Goal: Task Accomplishment & Management: Complete application form

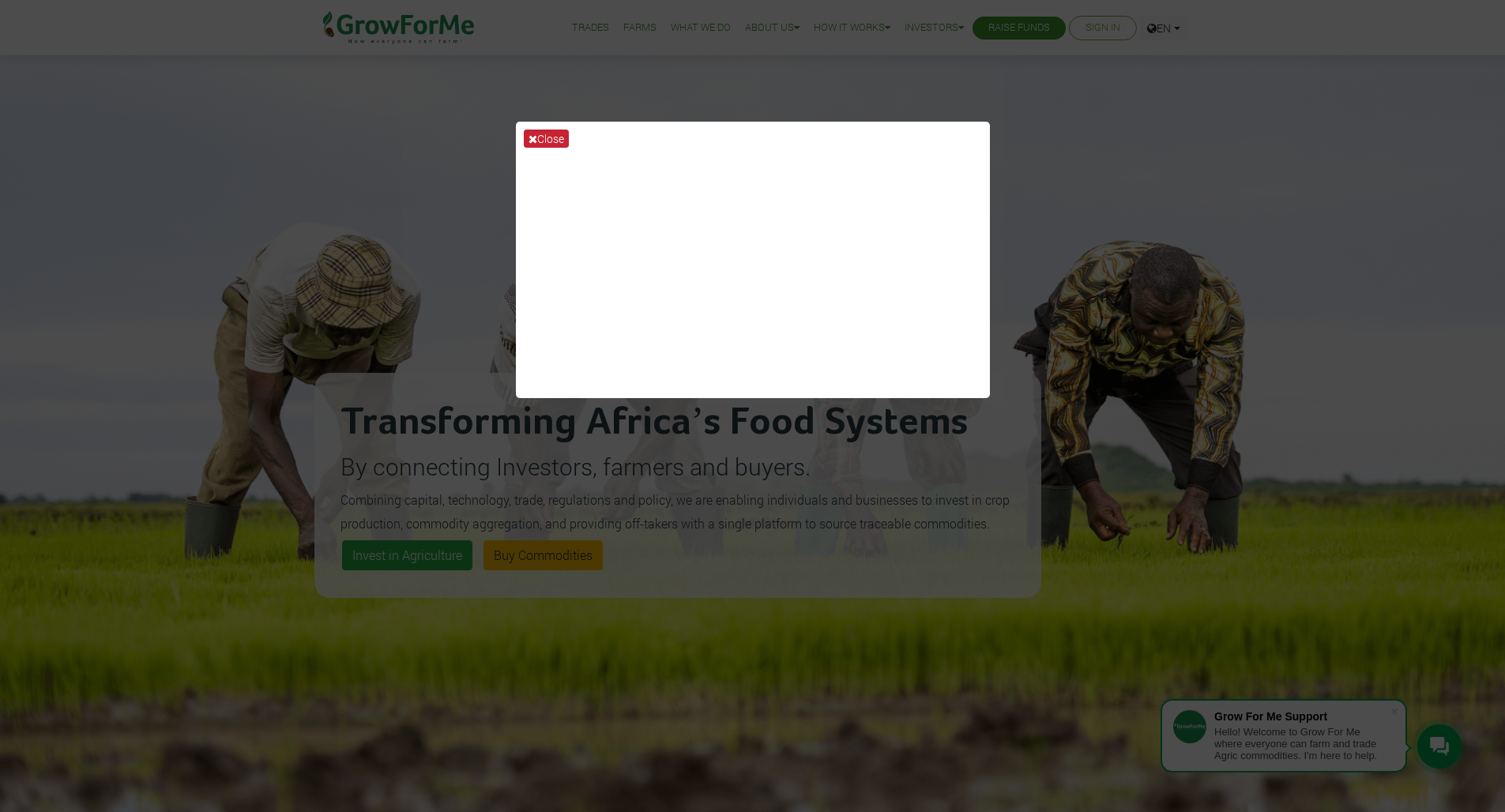
click at [545, 137] on button "Close" at bounding box center [546, 139] width 45 height 18
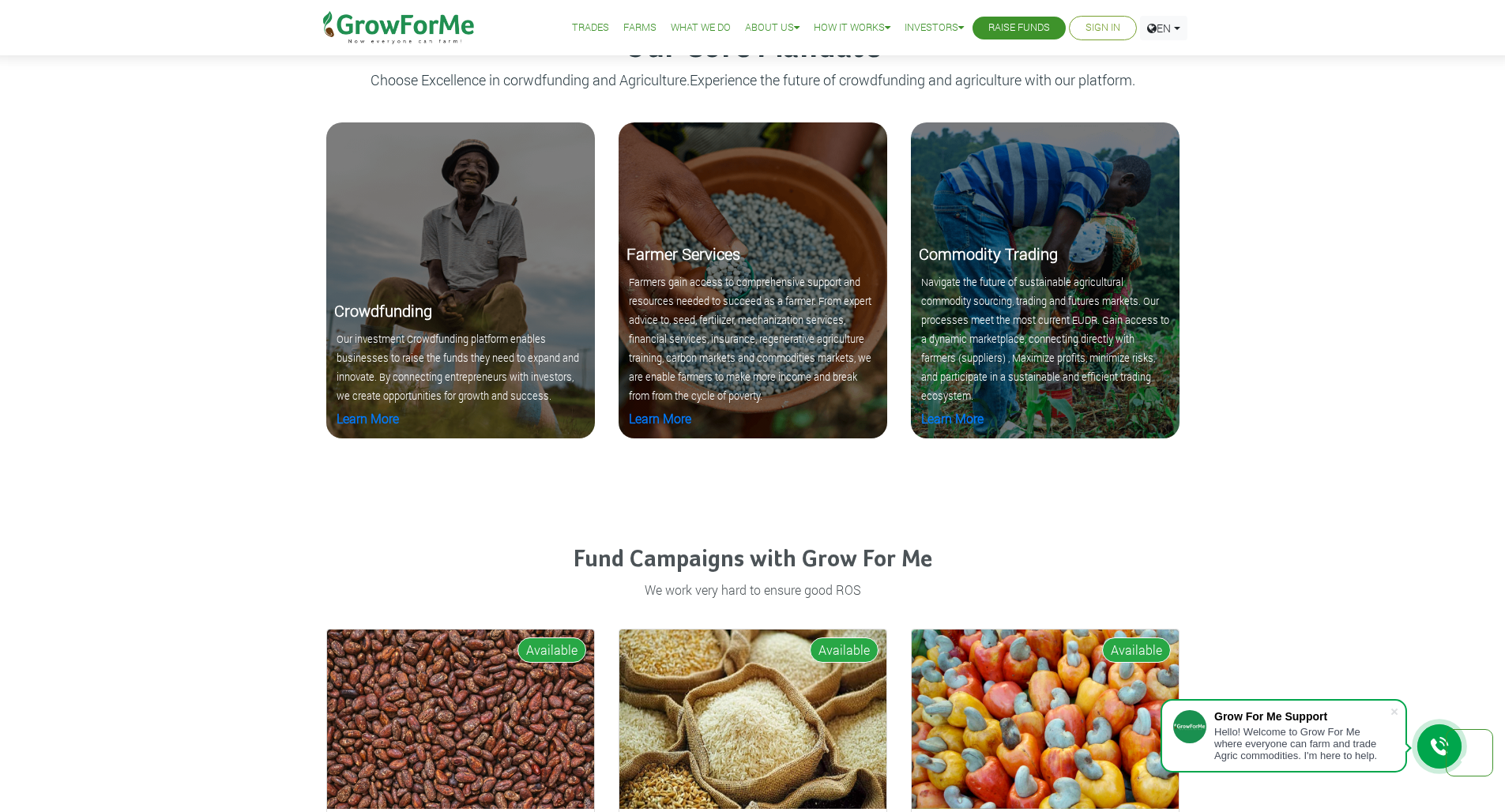
scroll to position [1682, 0]
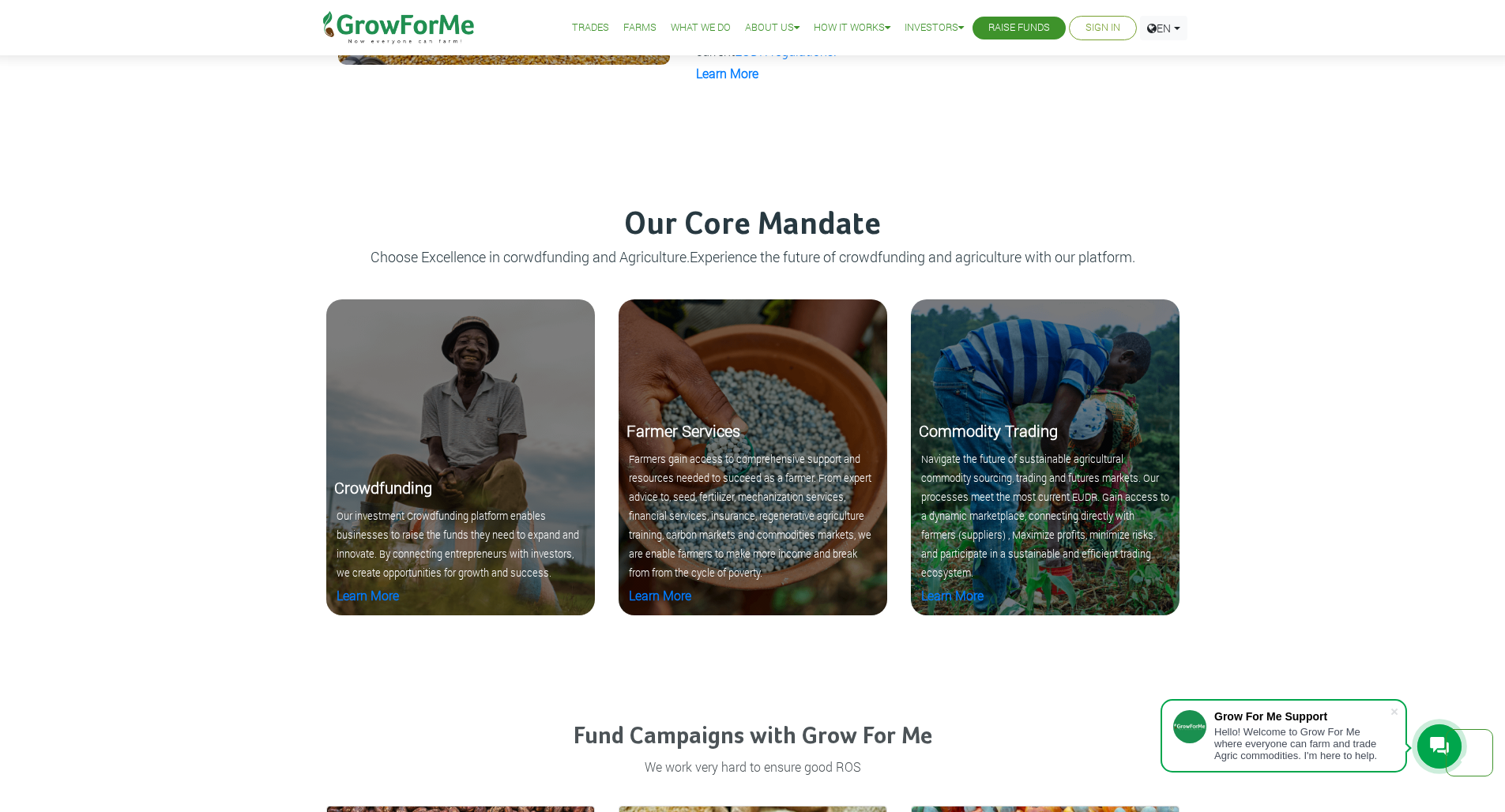
click at [575, 28] on link "Trades" at bounding box center [590, 28] width 37 height 17
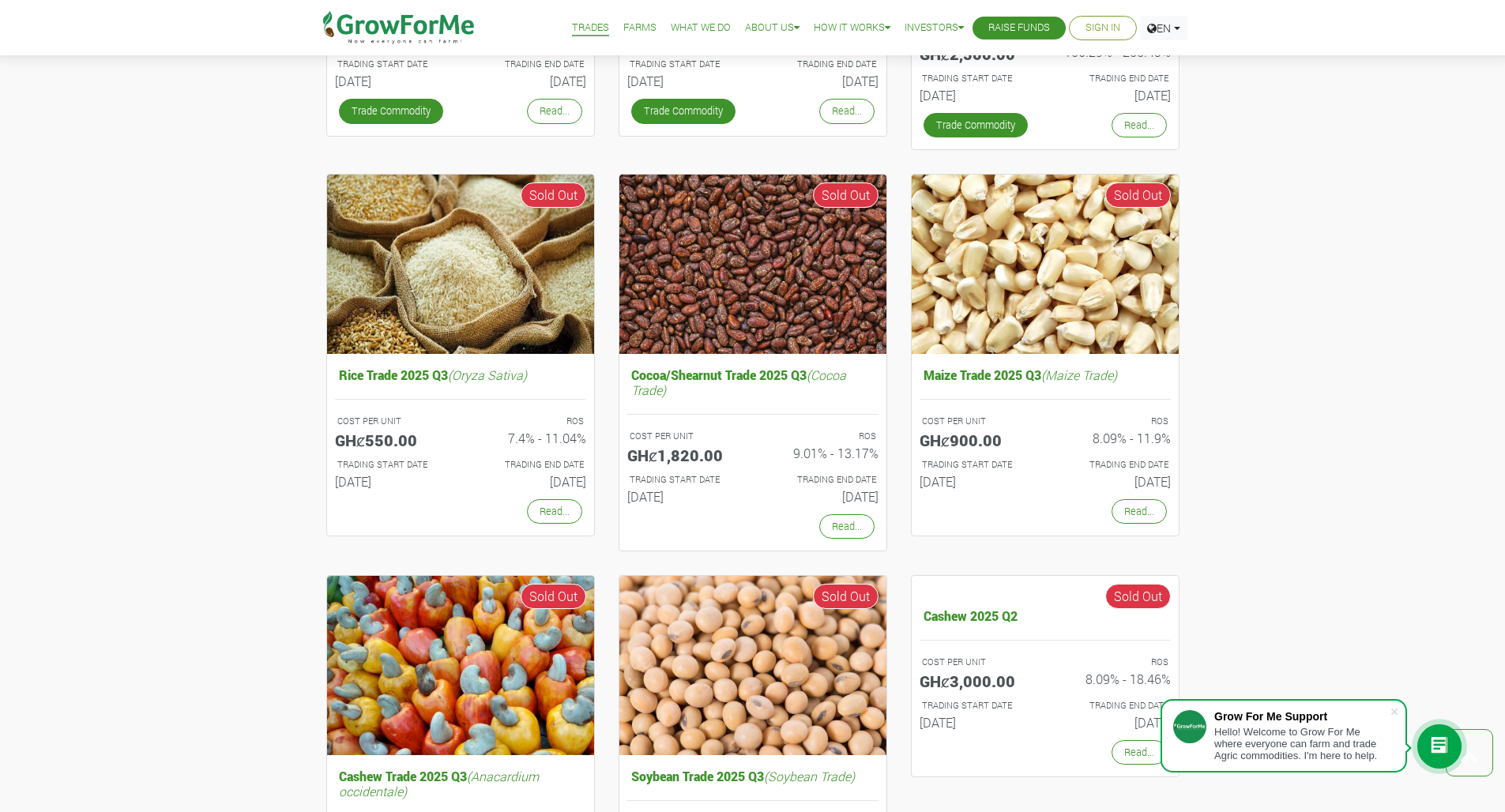
scroll to position [1294, 0]
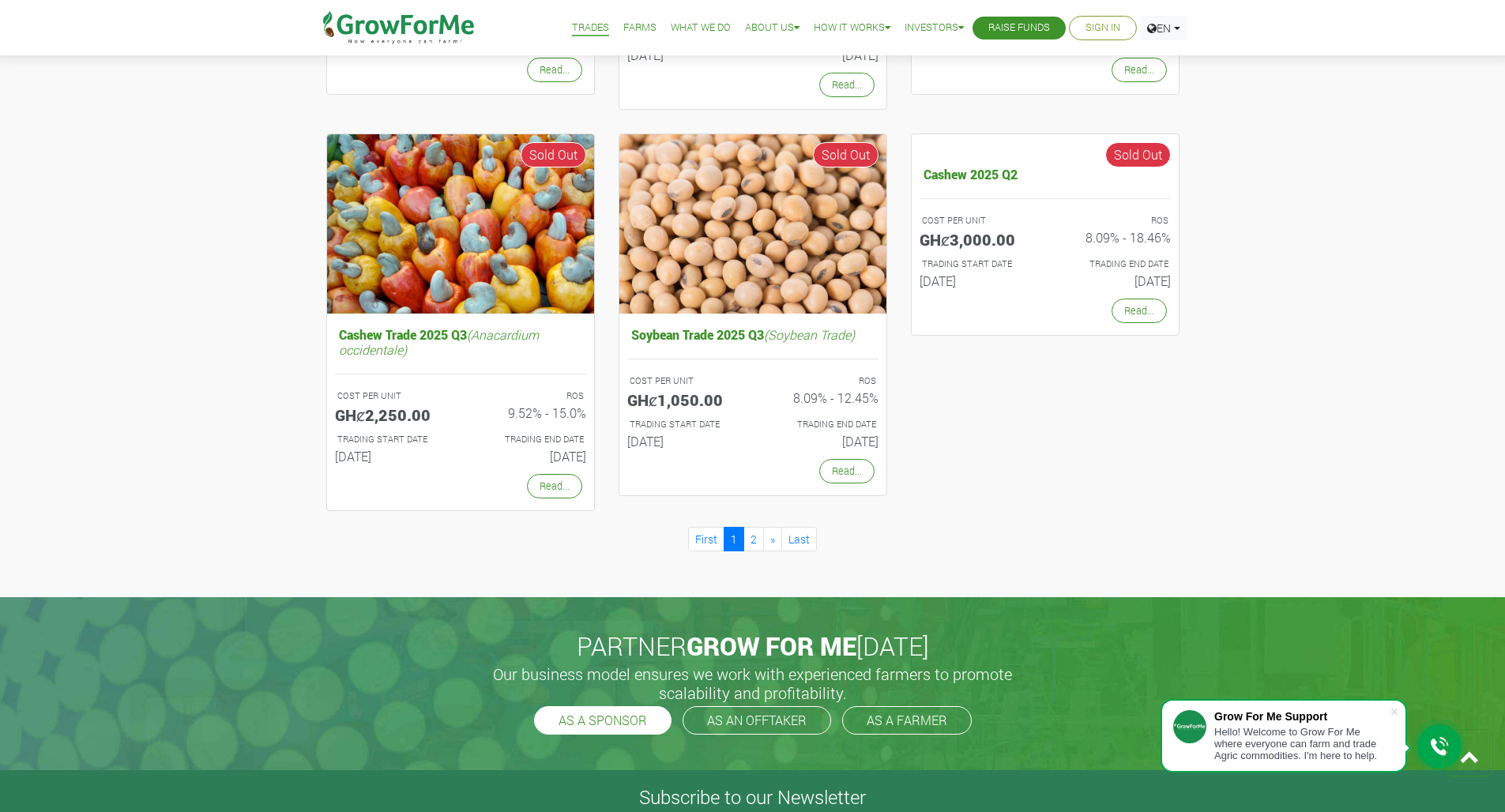
click at [617, 705] on link "AS A SPONSOR" at bounding box center [602, 719] width 137 height 28
click at [636, 710] on link "AS A SPONSOR" at bounding box center [602, 719] width 137 height 28
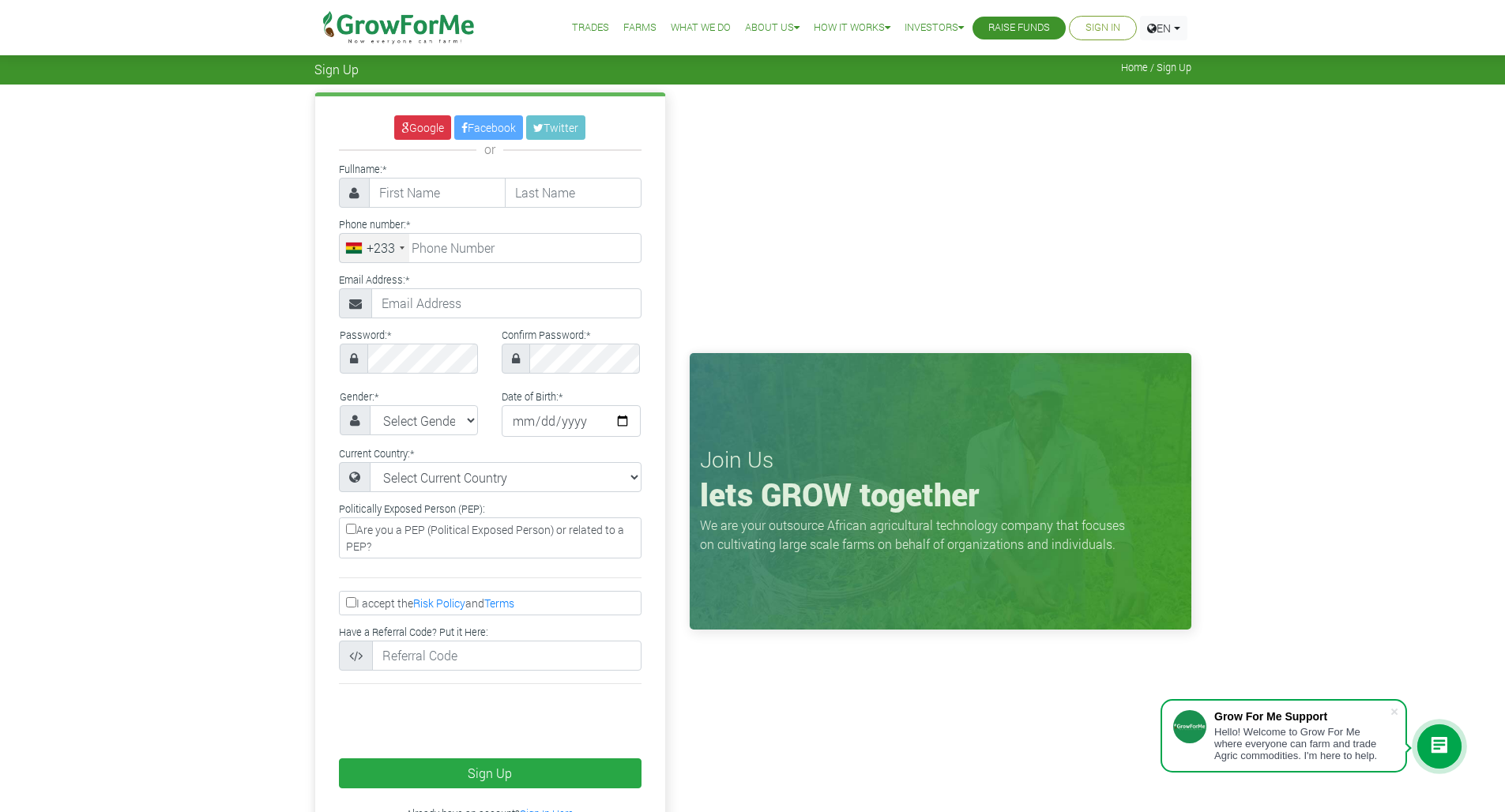
click at [688, 26] on link "What We Do" at bounding box center [700, 28] width 60 height 17
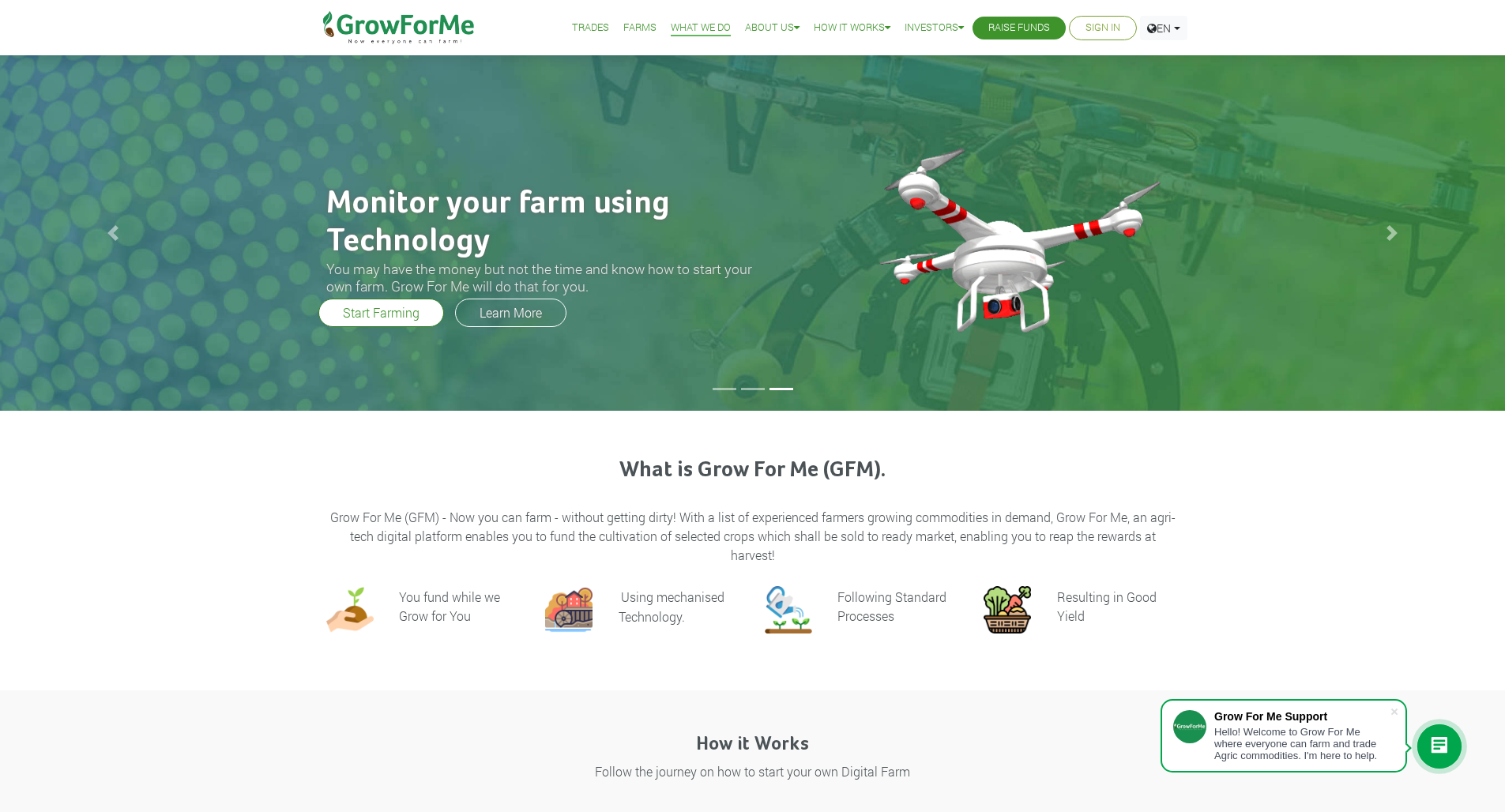
click at [625, 33] on link "Farms" at bounding box center [640, 28] width 33 height 17
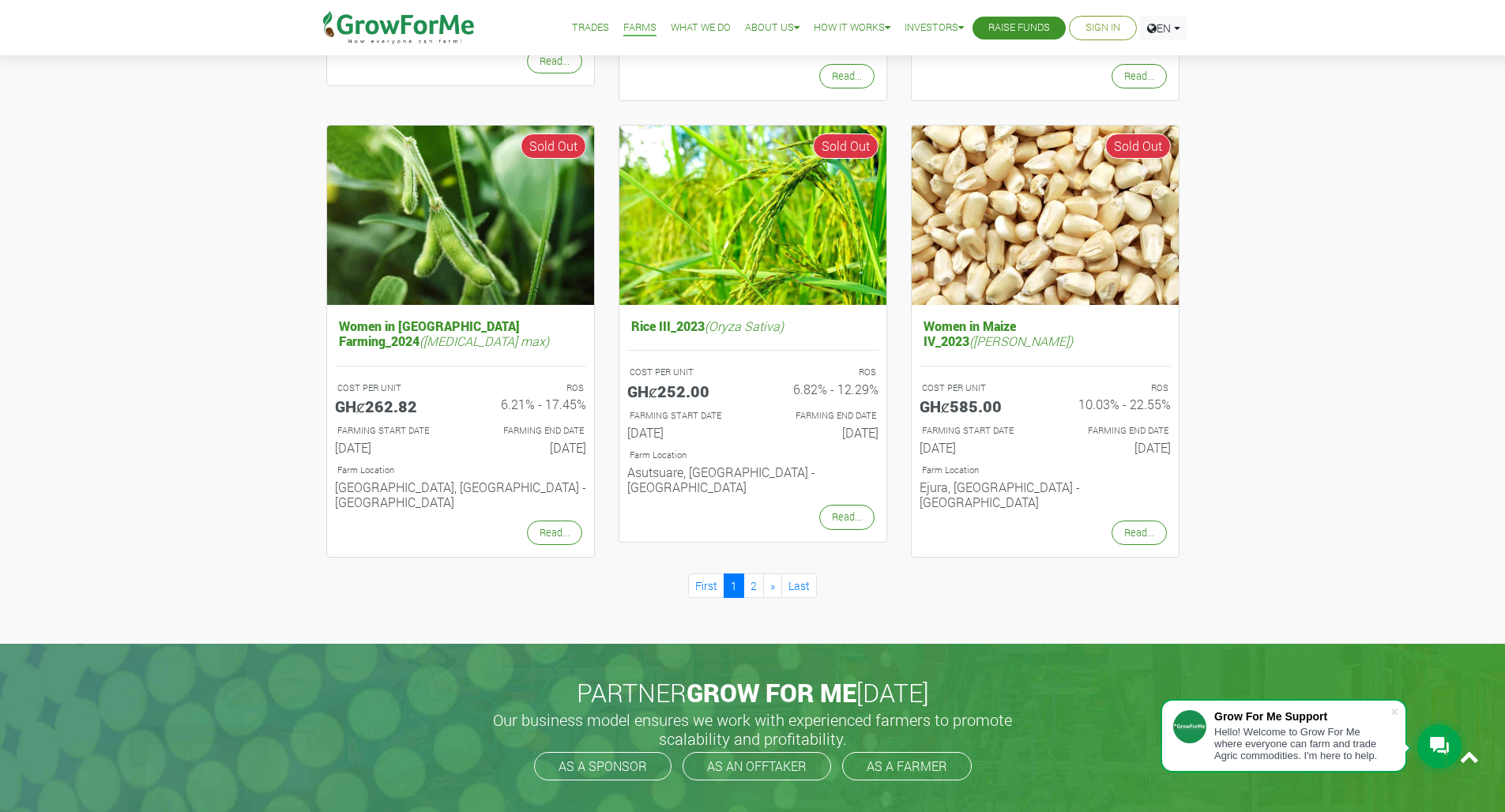
scroll to position [1471, 0]
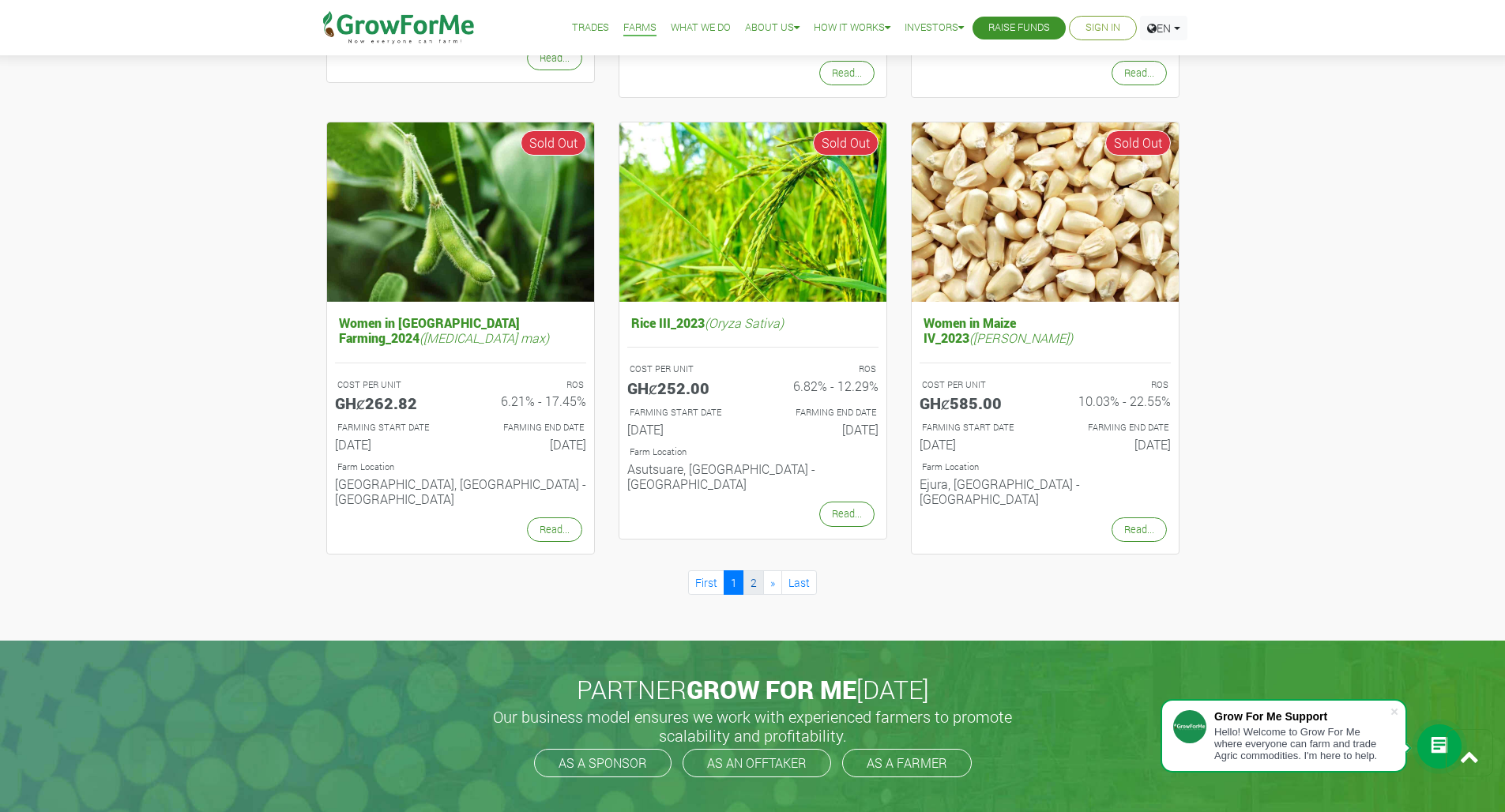
click at [750, 570] on link "2" at bounding box center [753, 582] width 21 height 25
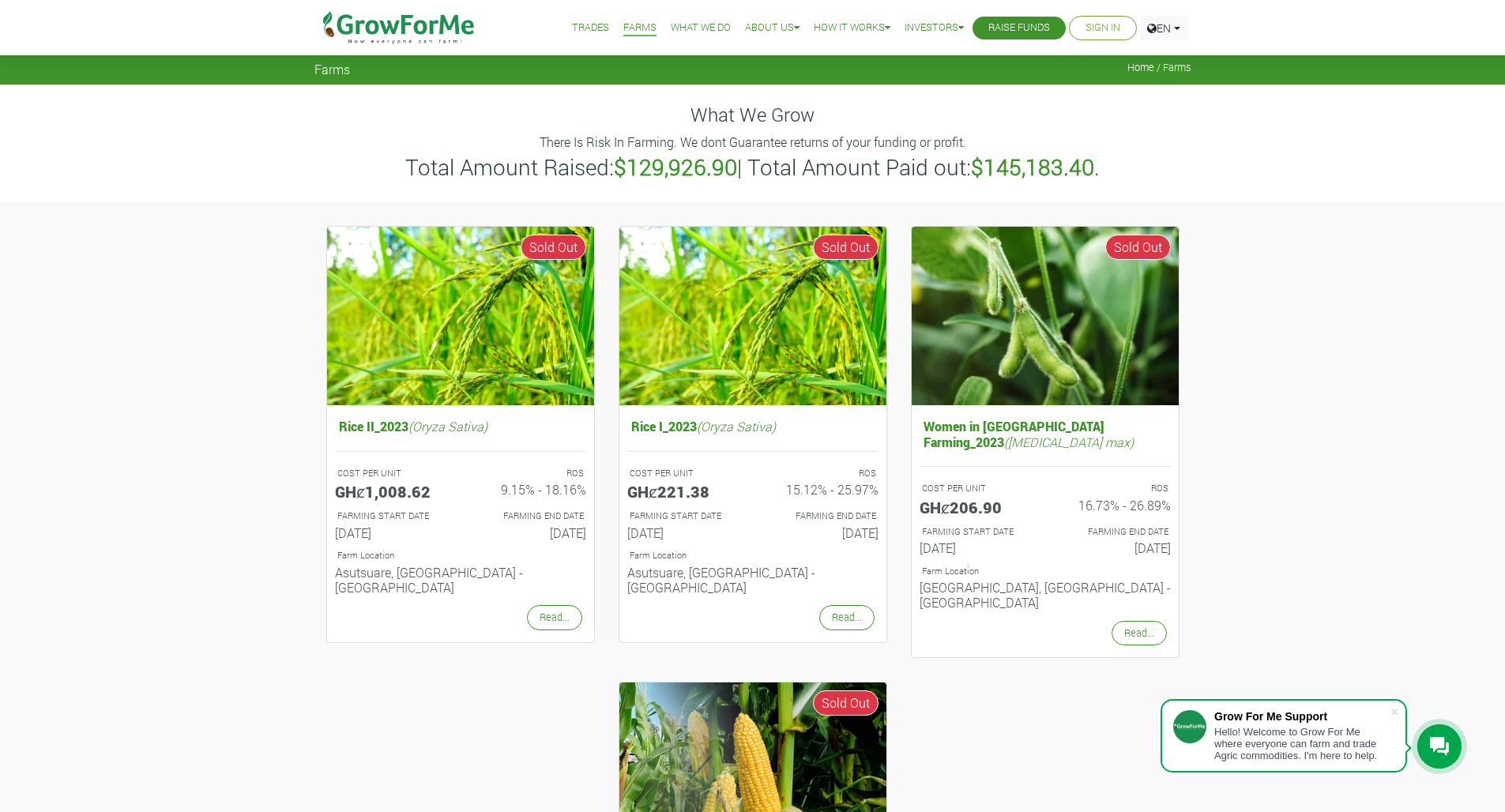
scroll to position [545, 0]
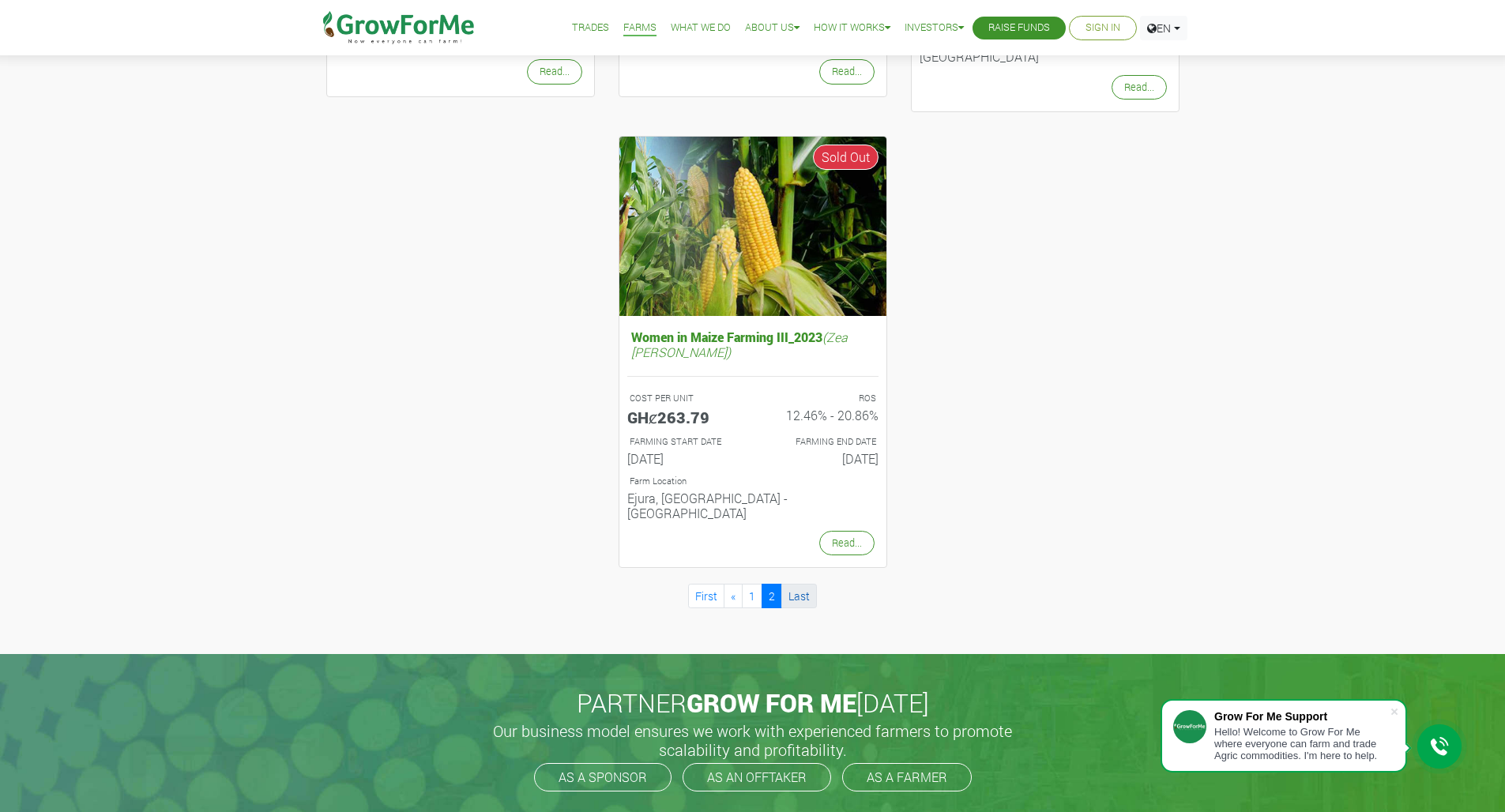
click at [797, 583] on link "Last" at bounding box center [798, 596] width 36 height 25
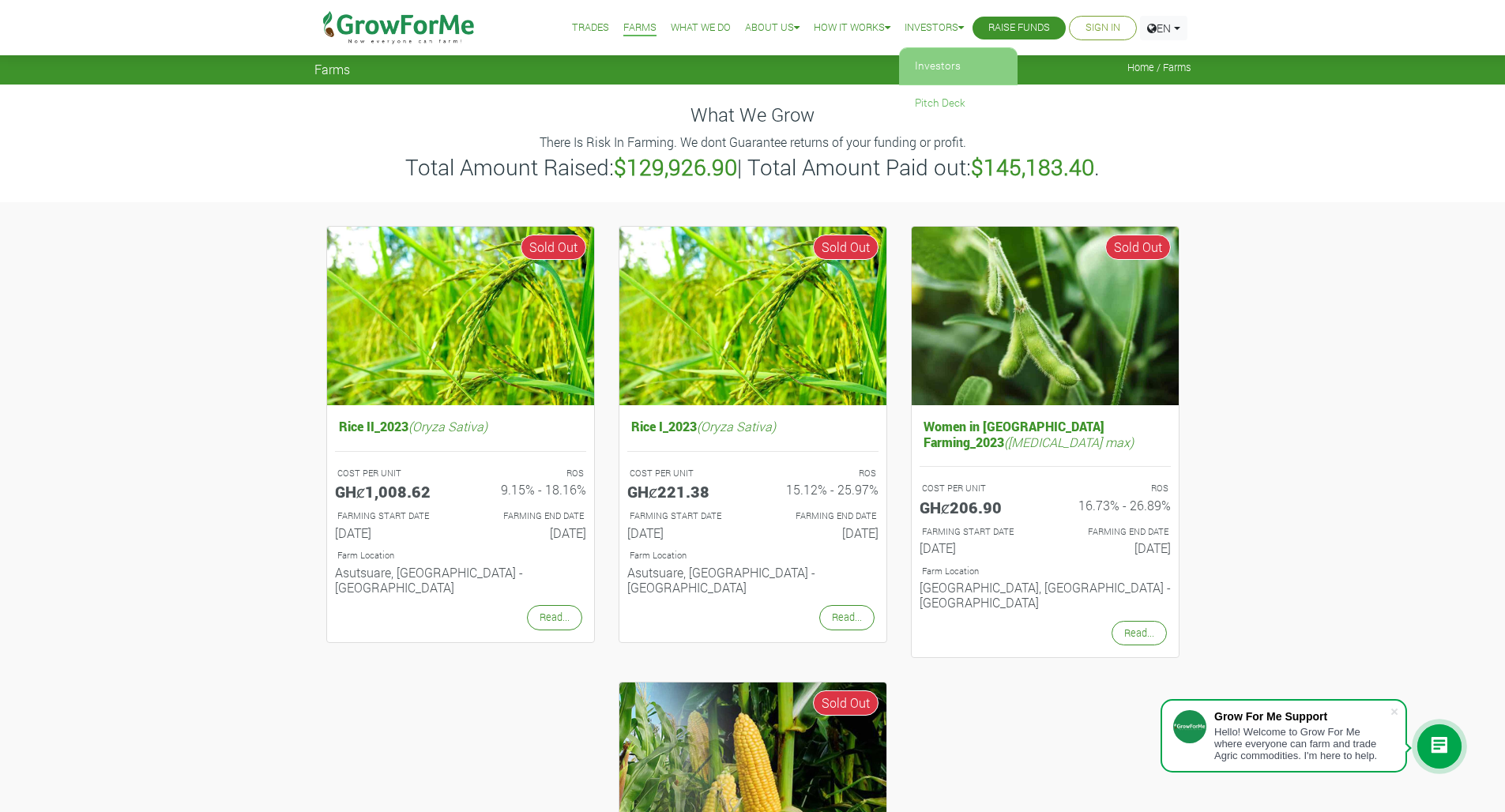
click at [931, 65] on link "Investors" at bounding box center [958, 66] width 118 height 36
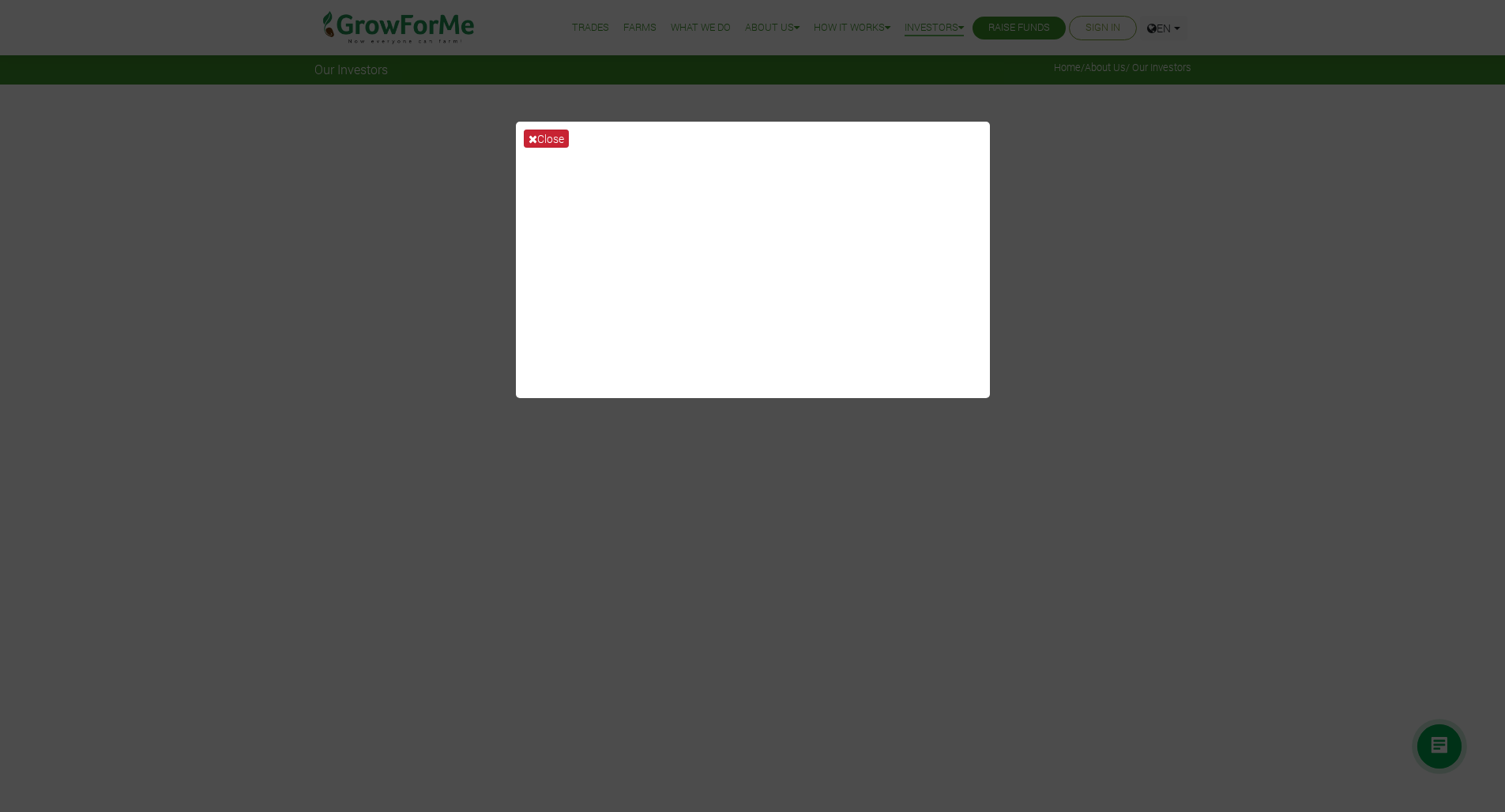
click at [531, 140] on icon at bounding box center [532, 139] width 9 height 11
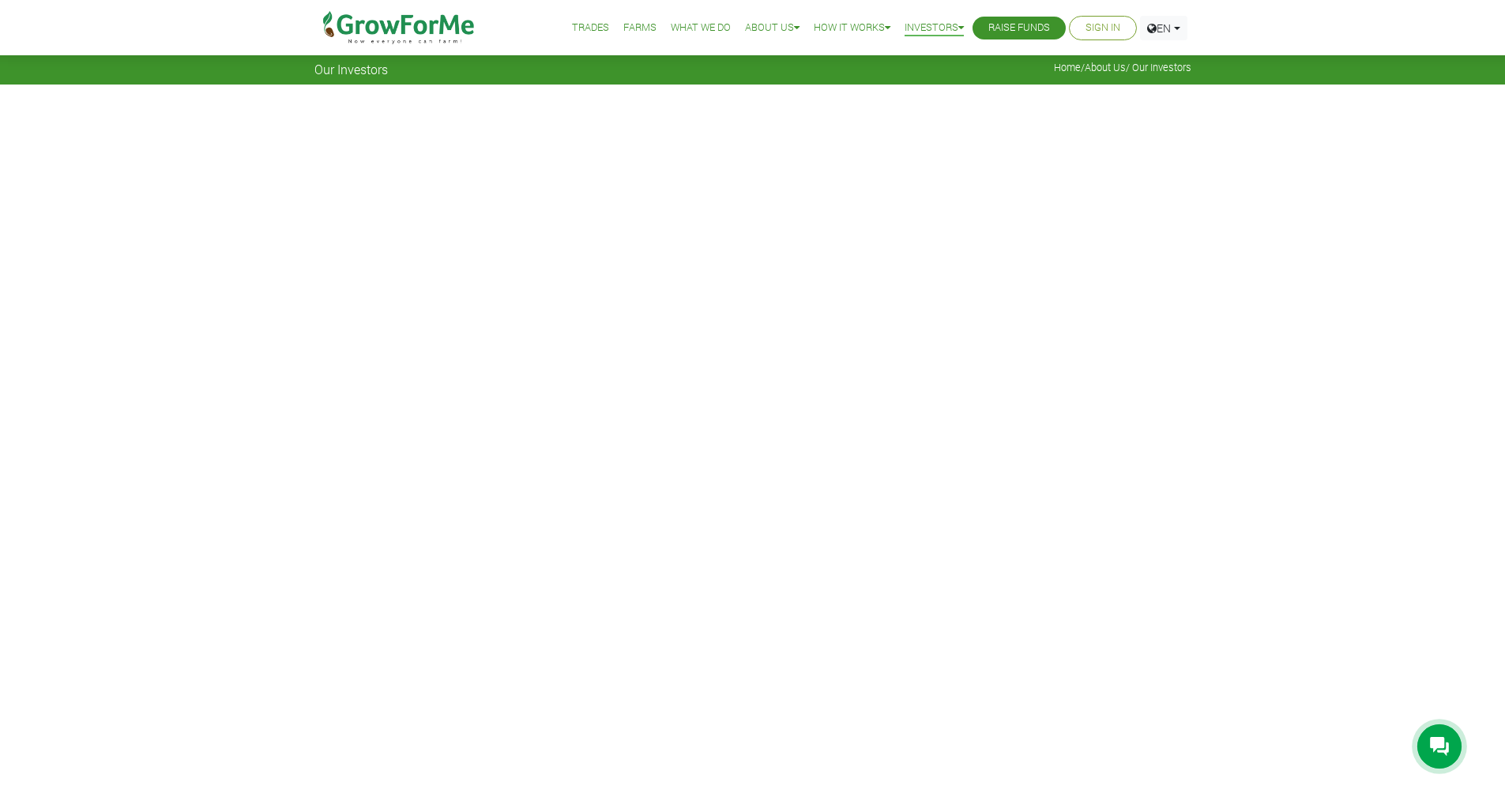
click at [1107, 26] on link "Sign In" at bounding box center [1103, 28] width 35 height 17
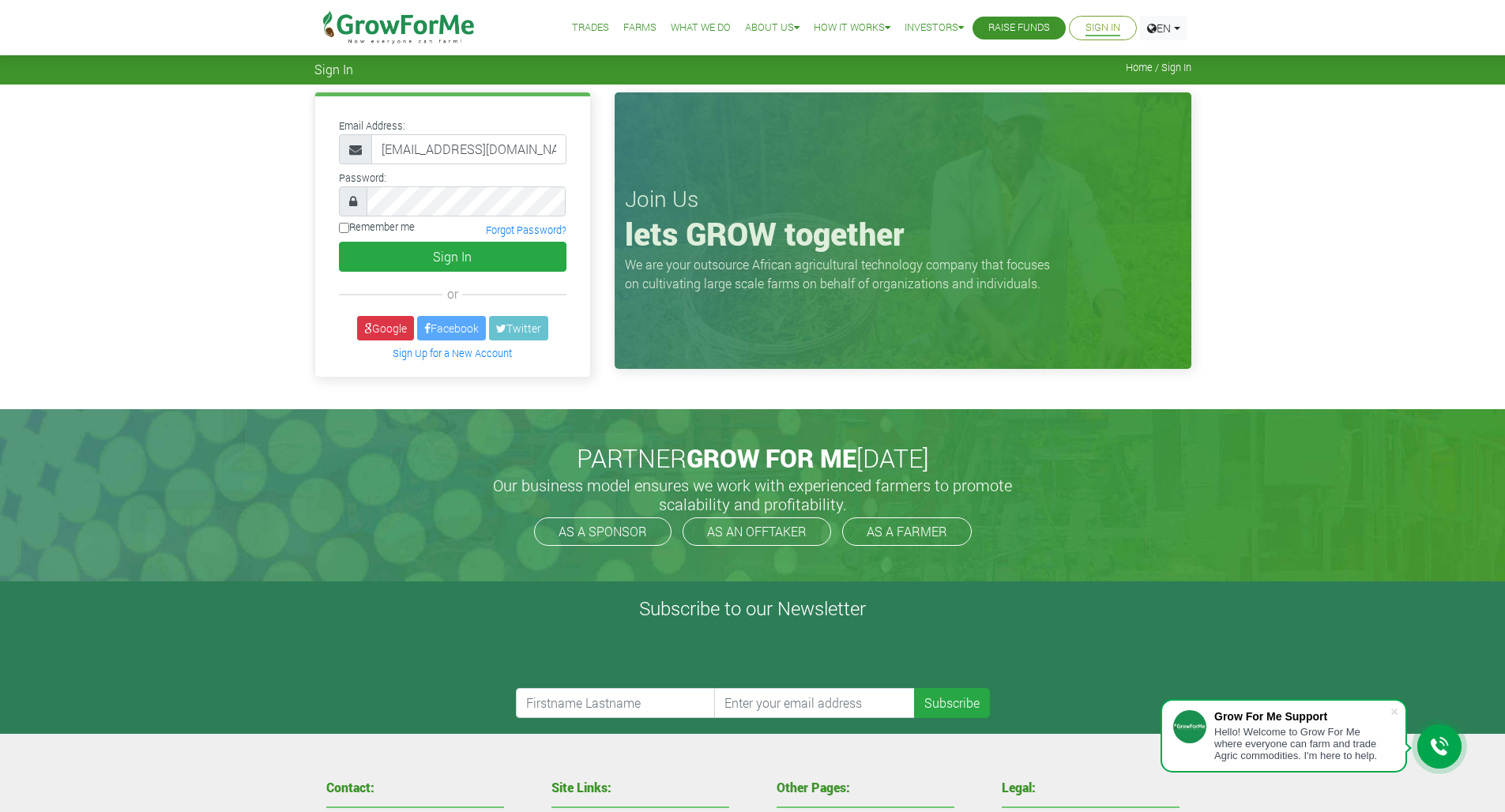
type input "[EMAIL_ADDRESS][DOMAIN_NAME]"
click at [468, 259] on button "Sign In" at bounding box center [452, 256] width 227 height 30
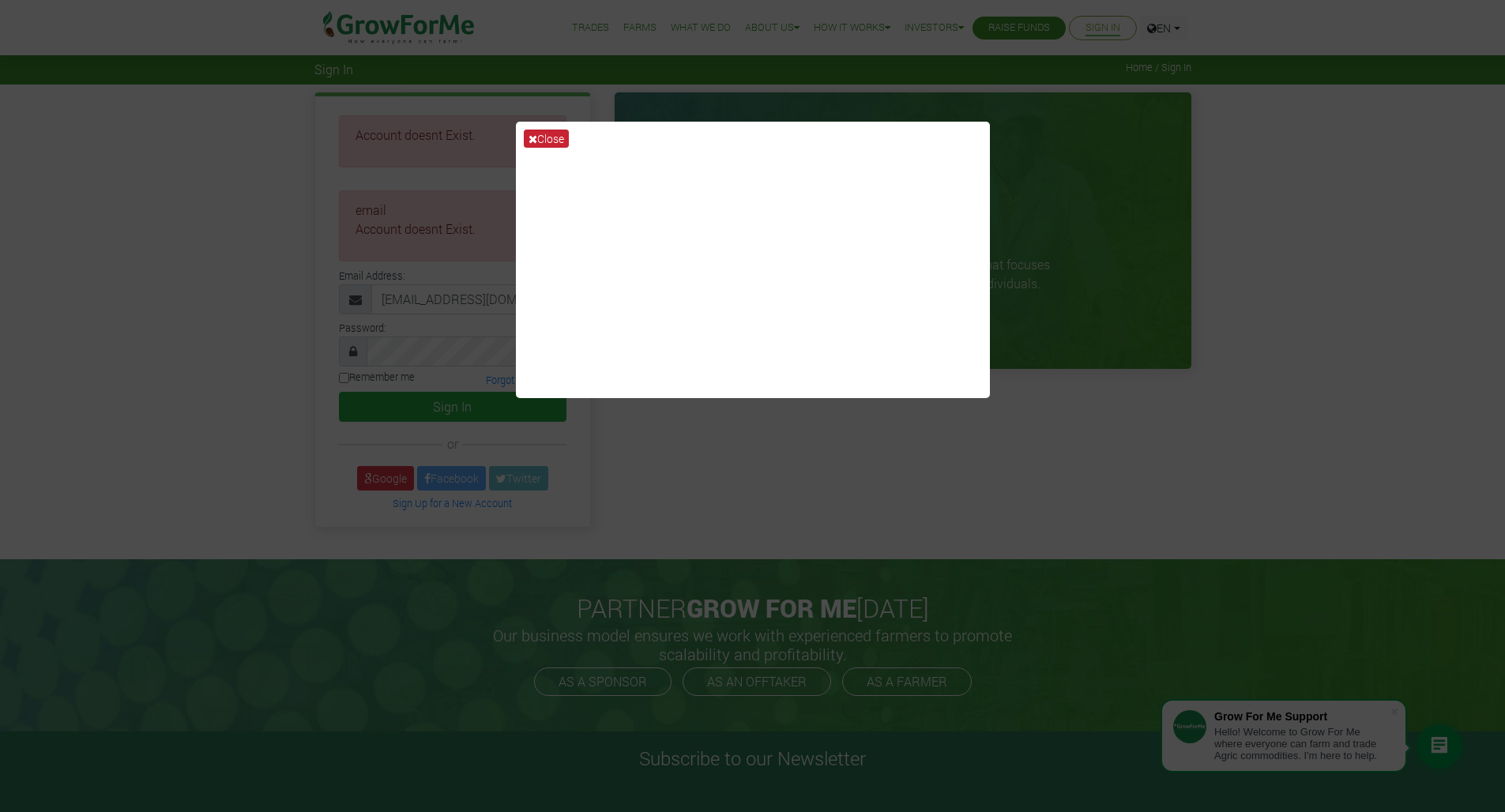
click at [549, 140] on button "Close" at bounding box center [546, 139] width 45 height 18
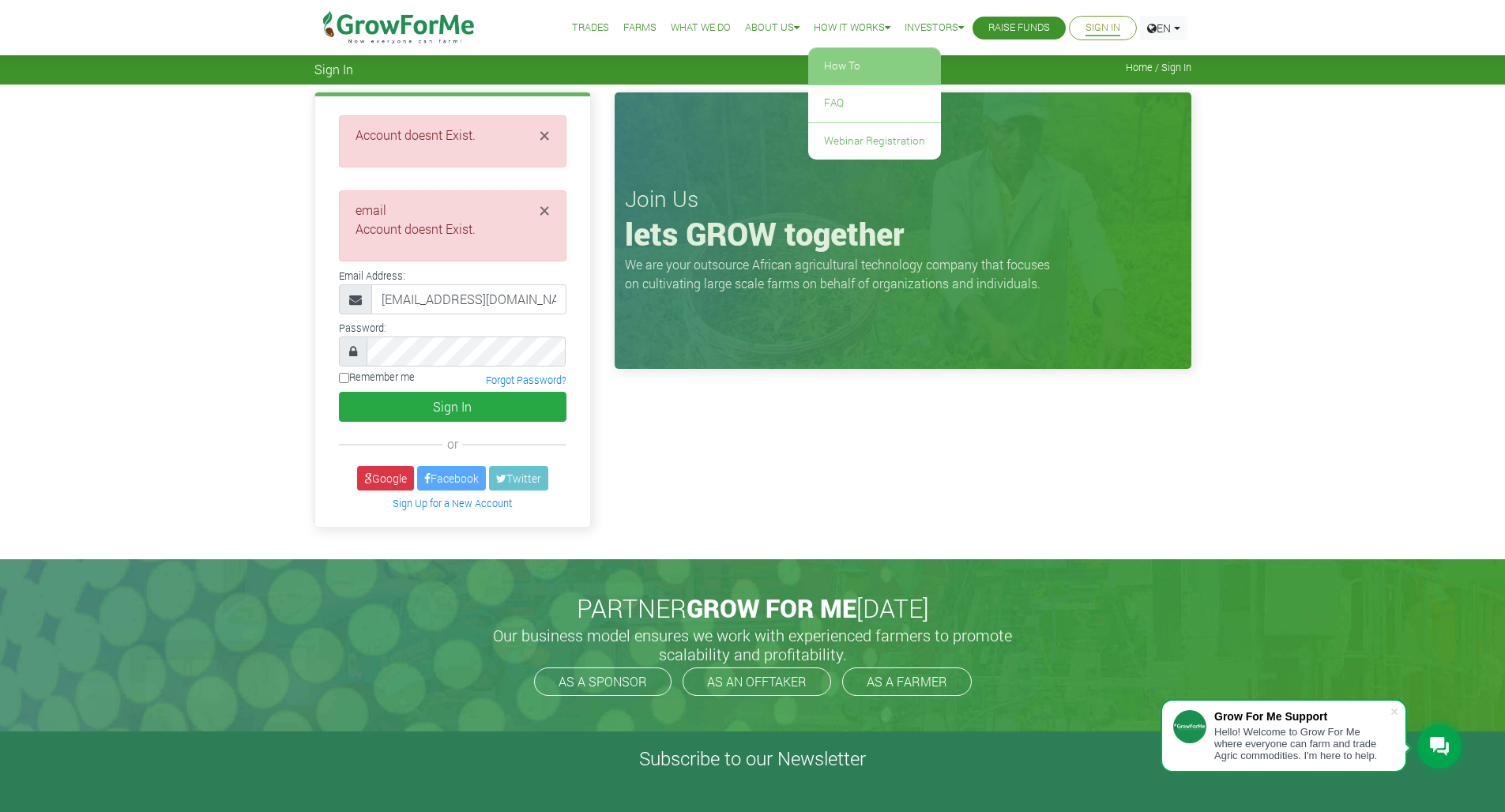
click at [827, 66] on link "How To" at bounding box center [874, 66] width 133 height 36
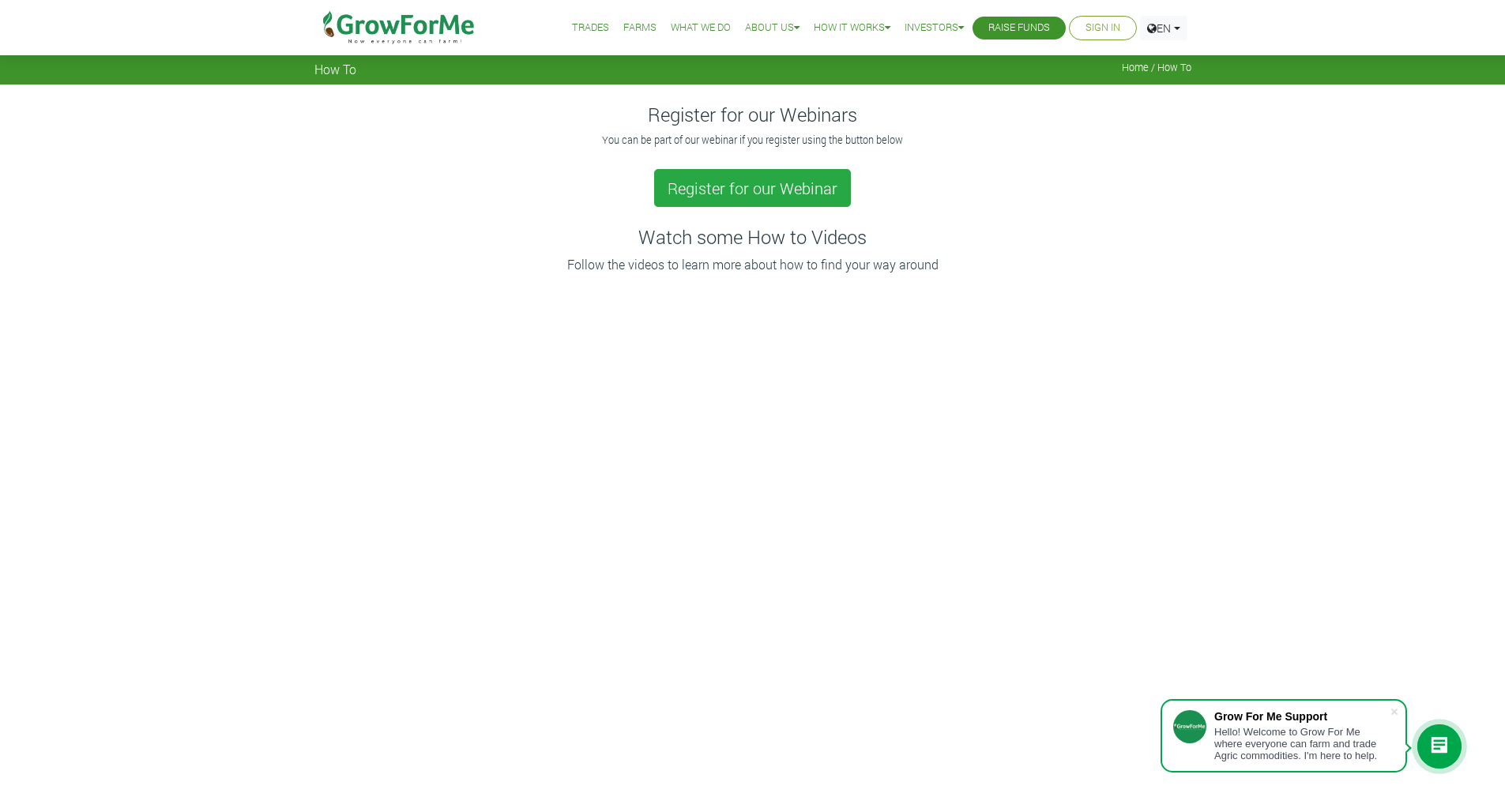
click at [1093, 26] on link "Sign In" at bounding box center [1103, 28] width 35 height 17
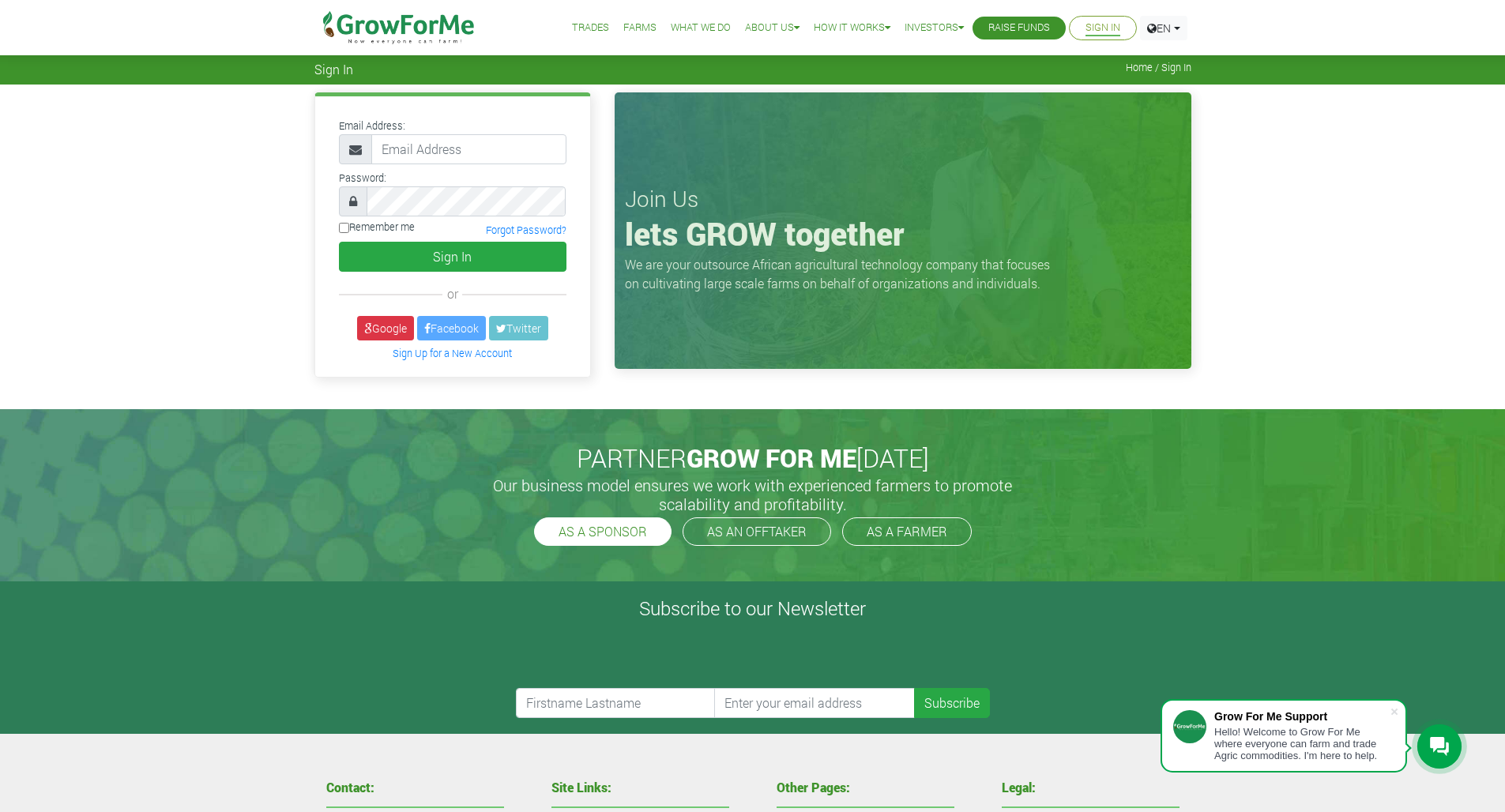
click at [624, 531] on link "AS A SPONSOR" at bounding box center [602, 531] width 137 height 28
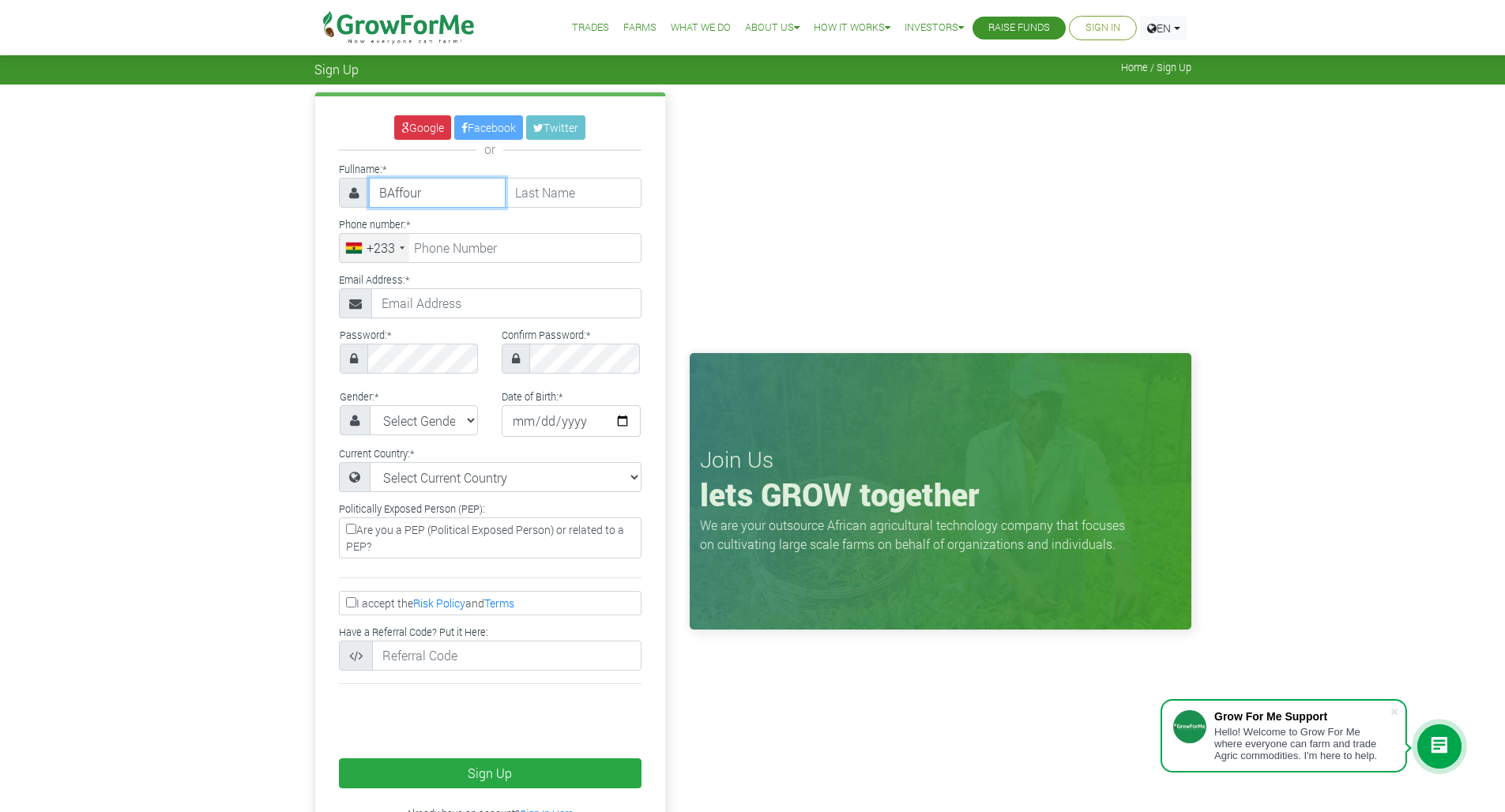
click at [389, 192] on input "BAffour" at bounding box center [436, 192] width 136 height 30
type input "Baffour"
type input "[PERSON_NAME]"
type input "24 459 6938"
type input "[EMAIL_ADDRESS][DOMAIN_NAME]"
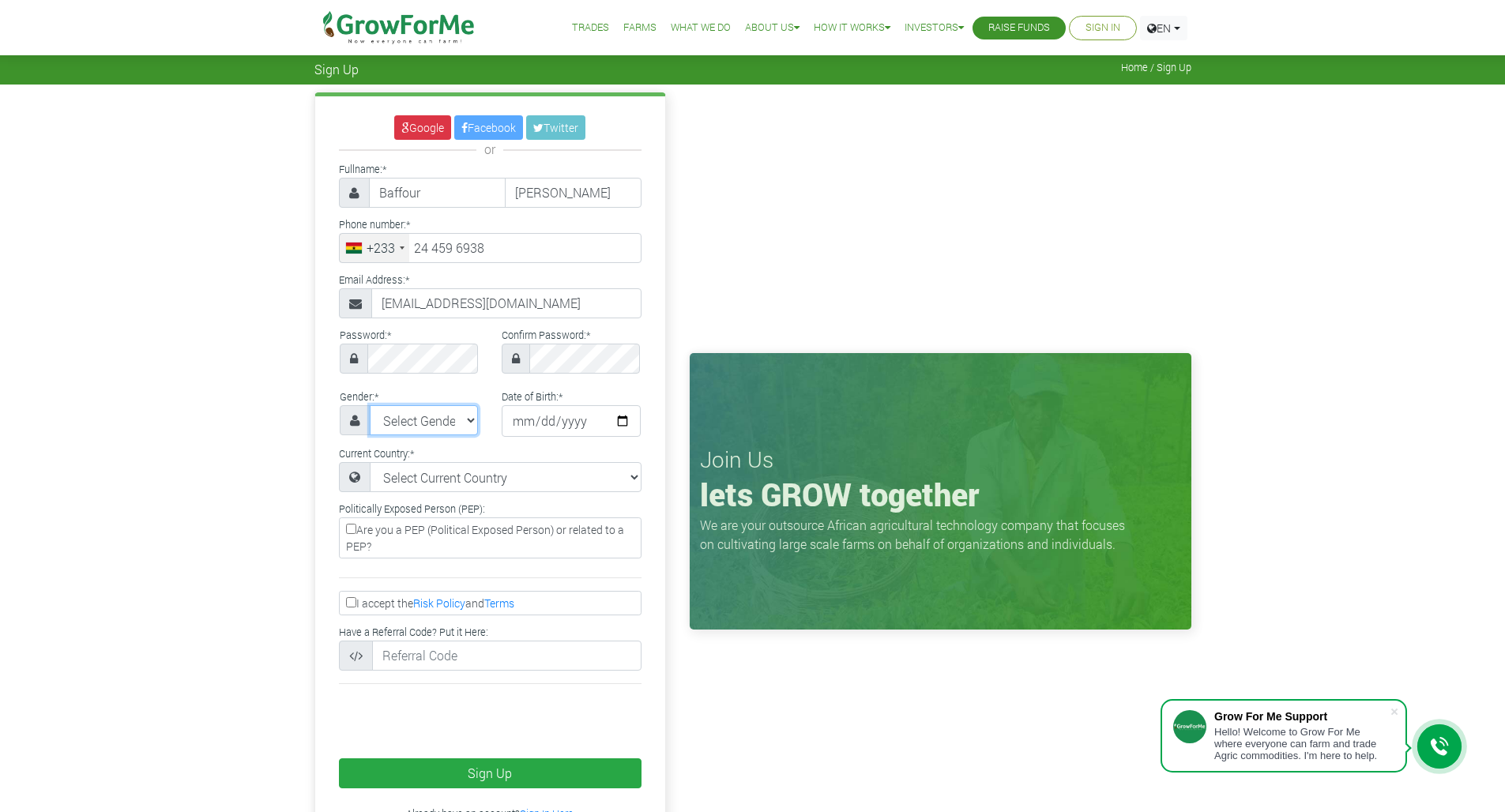
select select "[DEMOGRAPHIC_DATA]"
click at [502, 423] on input "date" at bounding box center [571, 420] width 139 height 31
click at [550, 420] on input "2025-09-04" at bounding box center [571, 420] width 139 height 31
click at [502, 420] on input "1983-09-04" at bounding box center [571, 420] width 139 height 31
type input "1983-05-04"
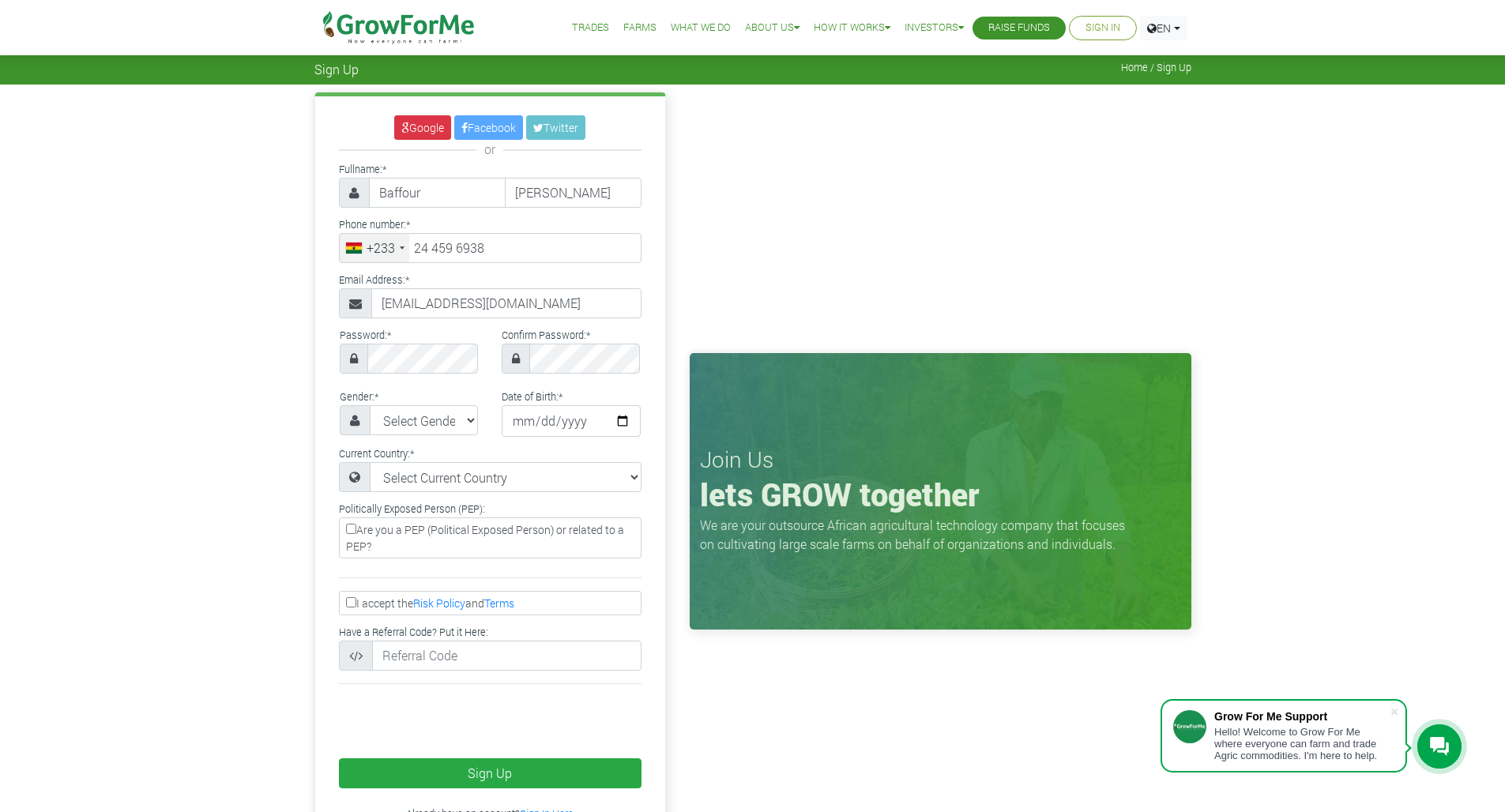
click at [646, 404] on div "Google Facebook Twitter or Fullname: * Baffour Osei-Bonsu * *" at bounding box center [489, 467] width 350 height 741
select select "Ghana"
click at [447, 558] on label "Are you a PEP (Political Exposed Person) or related to a PEP?" at bounding box center [490, 538] width 302 height 41
click at [356, 534] on input "Are you a PEP (Political Exposed Person) or related to a PEP?" at bounding box center [351, 529] width 10 height 10
click at [447, 558] on label "Are you a PEP (Political Exposed Person) or related to a PEP?" at bounding box center [490, 538] width 302 height 41
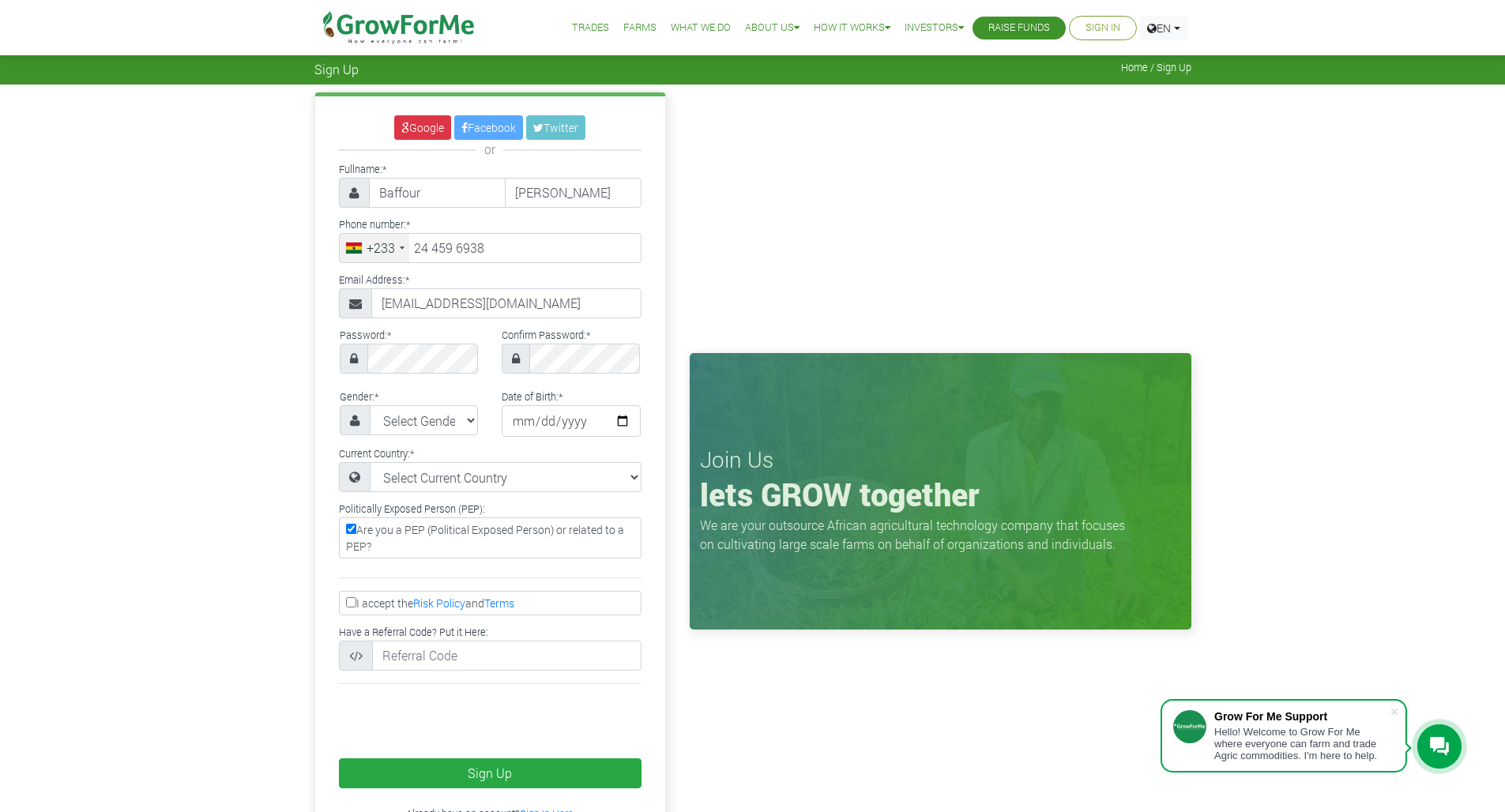
click at [356, 534] on input "Are you a PEP (Political Exposed Person) or related to a PEP?" at bounding box center [351, 529] width 10 height 10
checkbox input "false"
click at [350, 607] on input "I accept the Risk Policy and Terms" at bounding box center [351, 602] width 10 height 10
checkbox input "true"
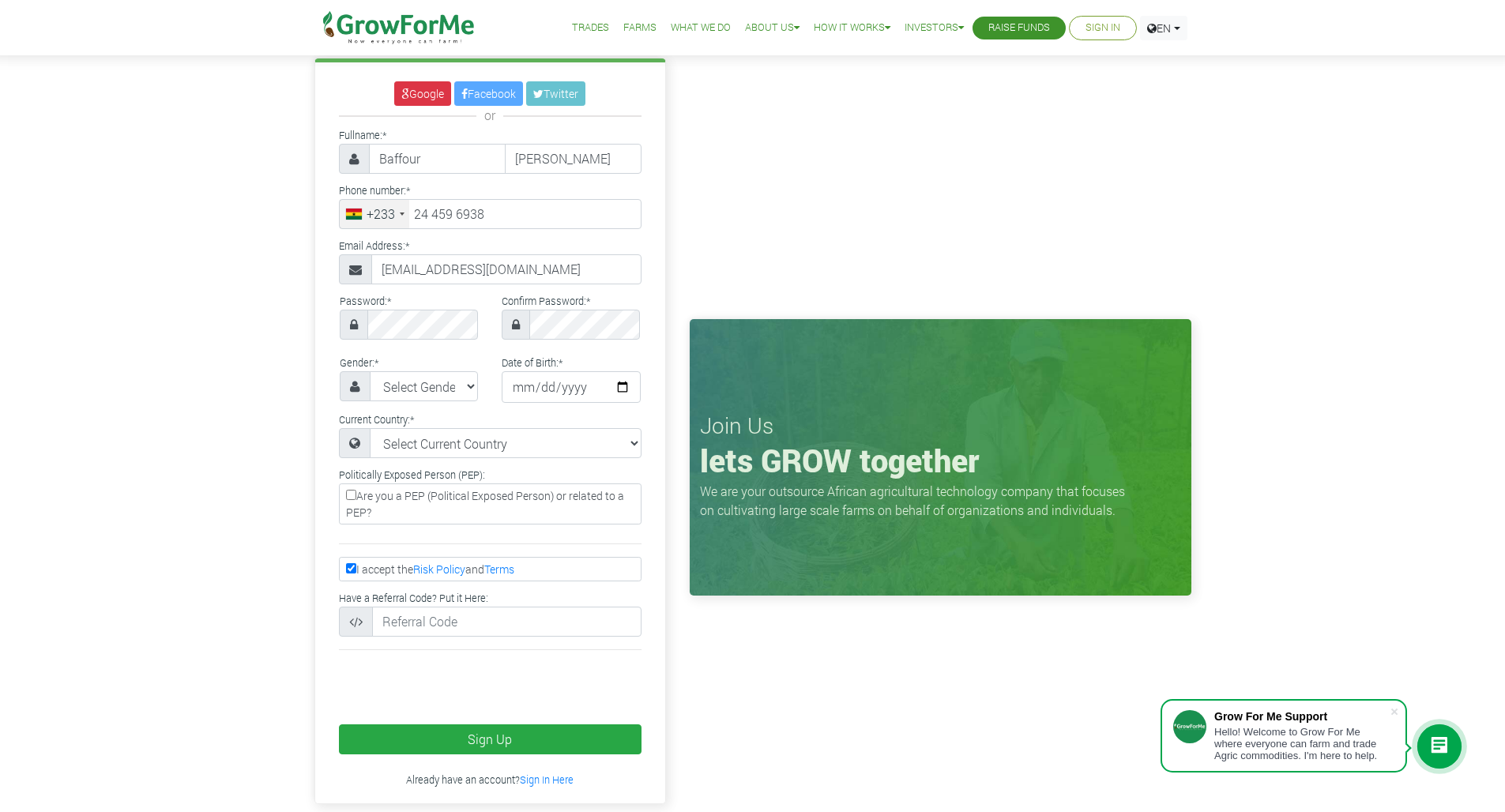
click at [573, 525] on label "Are you a PEP (Political Exposed Person) or related to a PEP?" at bounding box center [490, 504] width 302 height 41
click at [356, 500] on input "Are you a PEP (Political Exposed Person) or related to a PEP?" at bounding box center [351, 495] width 10 height 10
click at [574, 505] on label "Are you a PEP (Political Exposed Person) or related to a PEP?" at bounding box center [490, 504] width 302 height 41
click at [356, 500] on input "Are you a PEP (Political Exposed Person) or related to a PEP?" at bounding box center [351, 495] width 10 height 10
checkbox input "false"
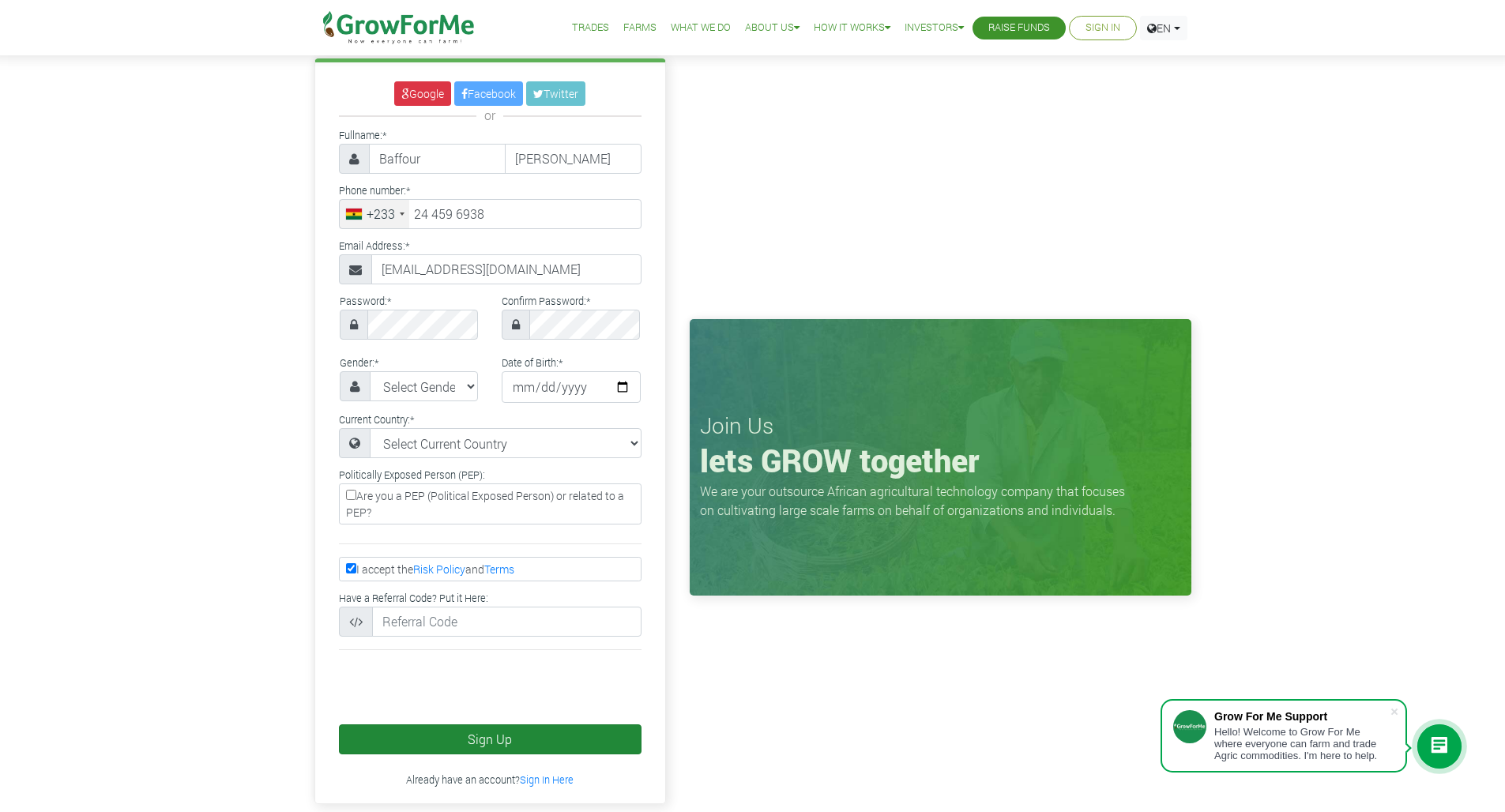
drag, startPoint x: 486, startPoint y: 747, endPoint x: 522, endPoint y: 751, distance: 36.2
click at [485, 748] on button "Sign Up" at bounding box center [490, 738] width 302 height 30
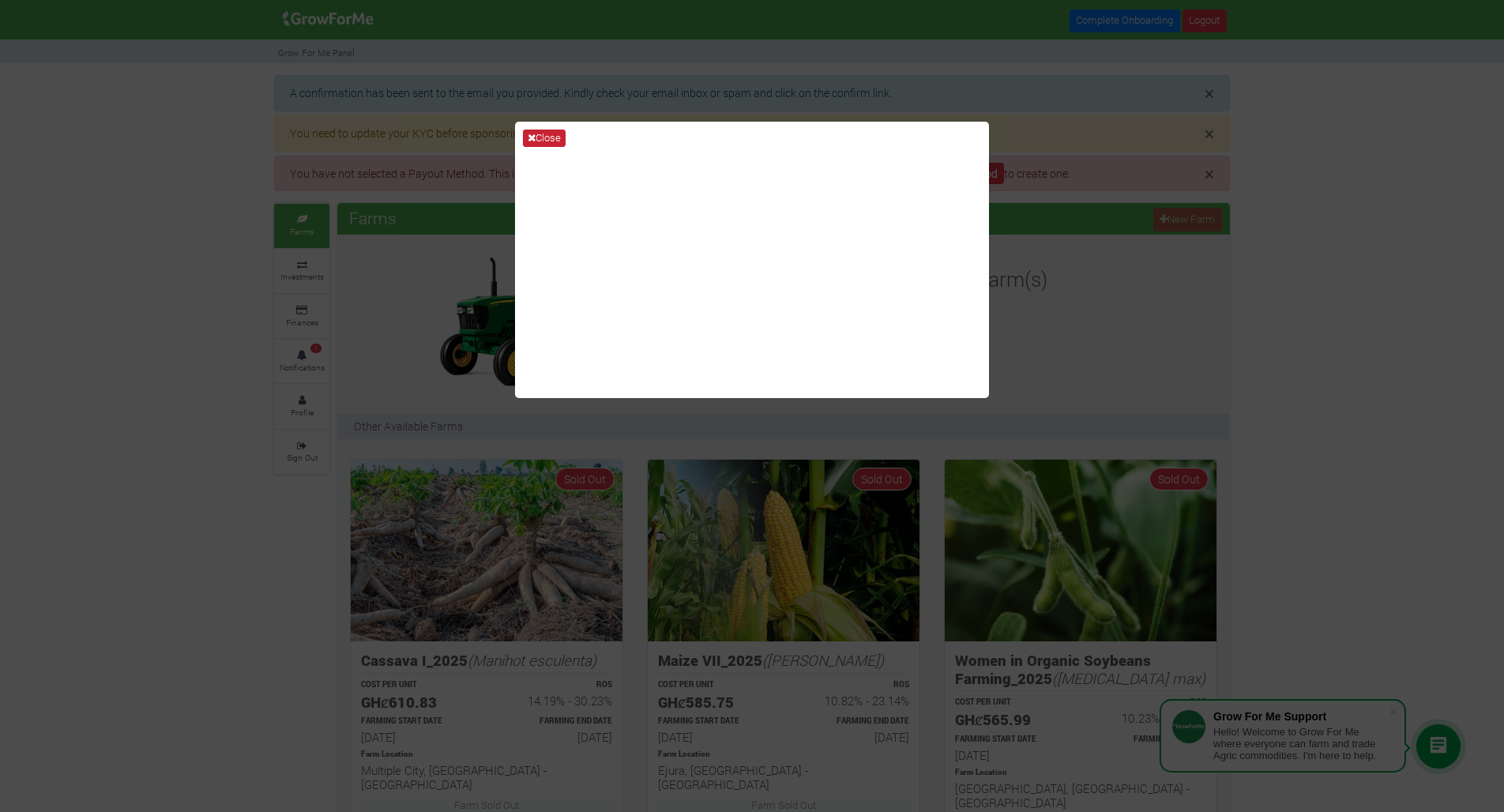
click at [535, 138] on icon at bounding box center [531, 138] width 8 height 10
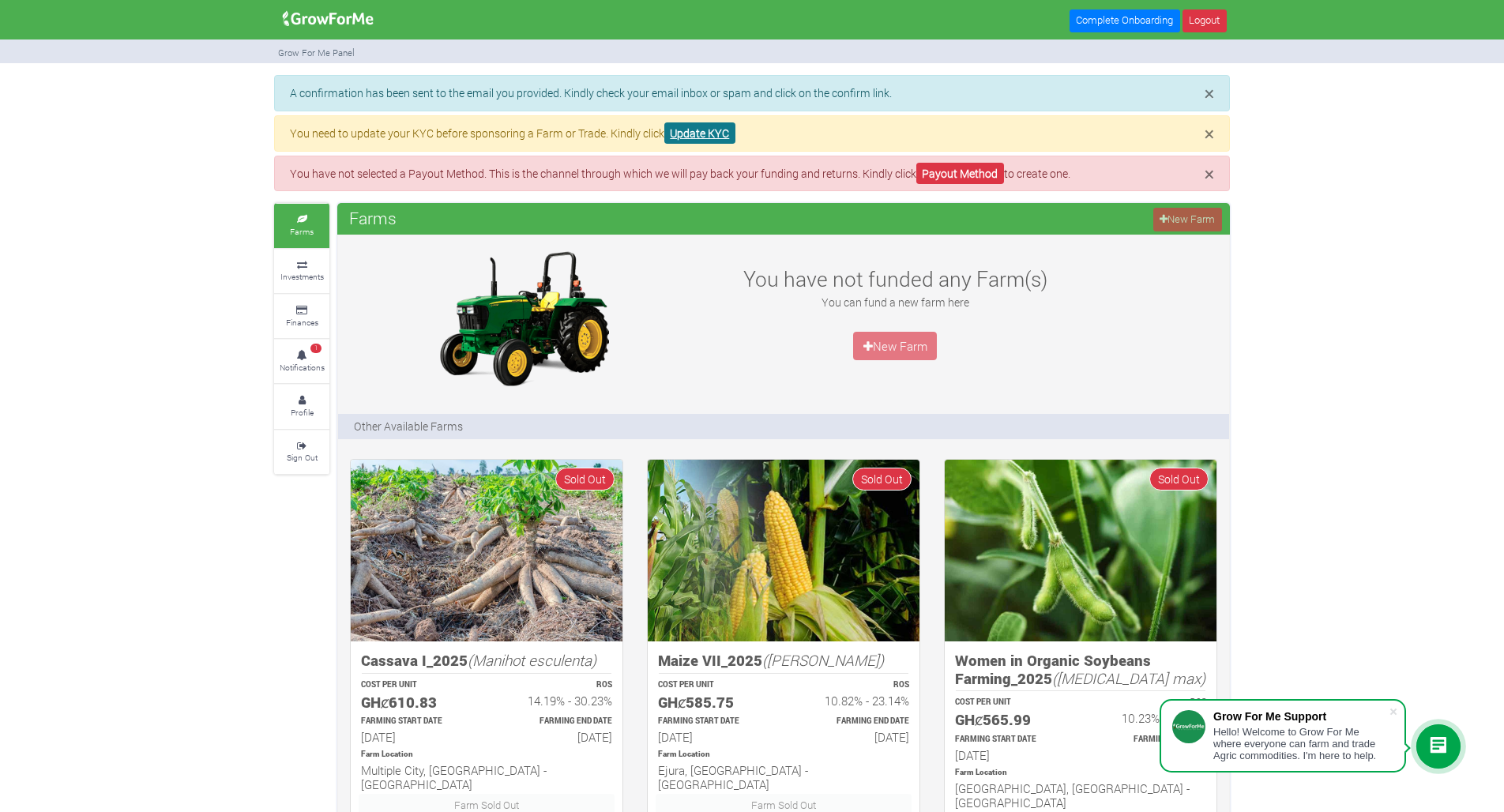
click at [704, 131] on link "Update KYC" at bounding box center [700, 133] width 71 height 21
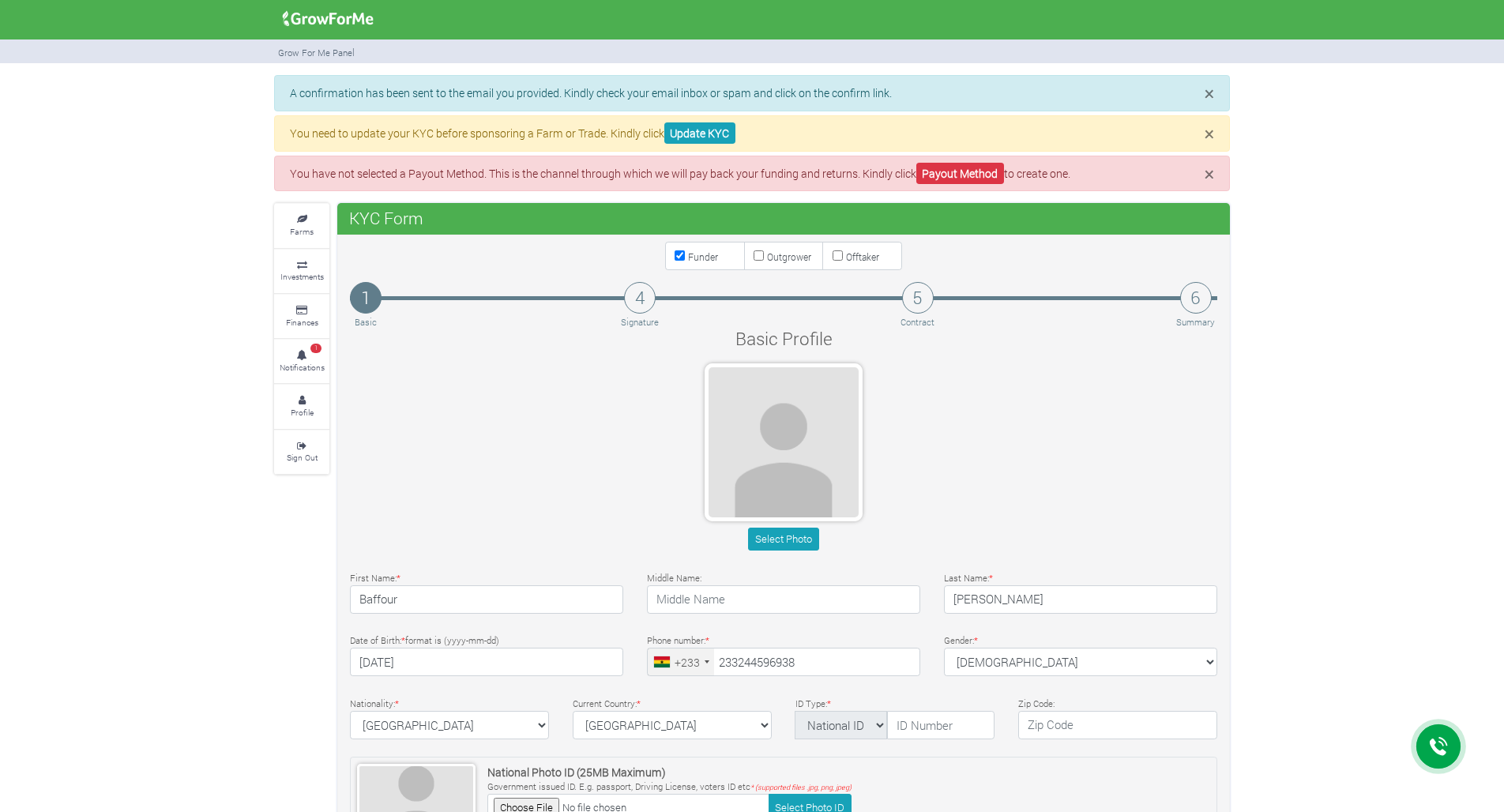
type input "24 459 6938"
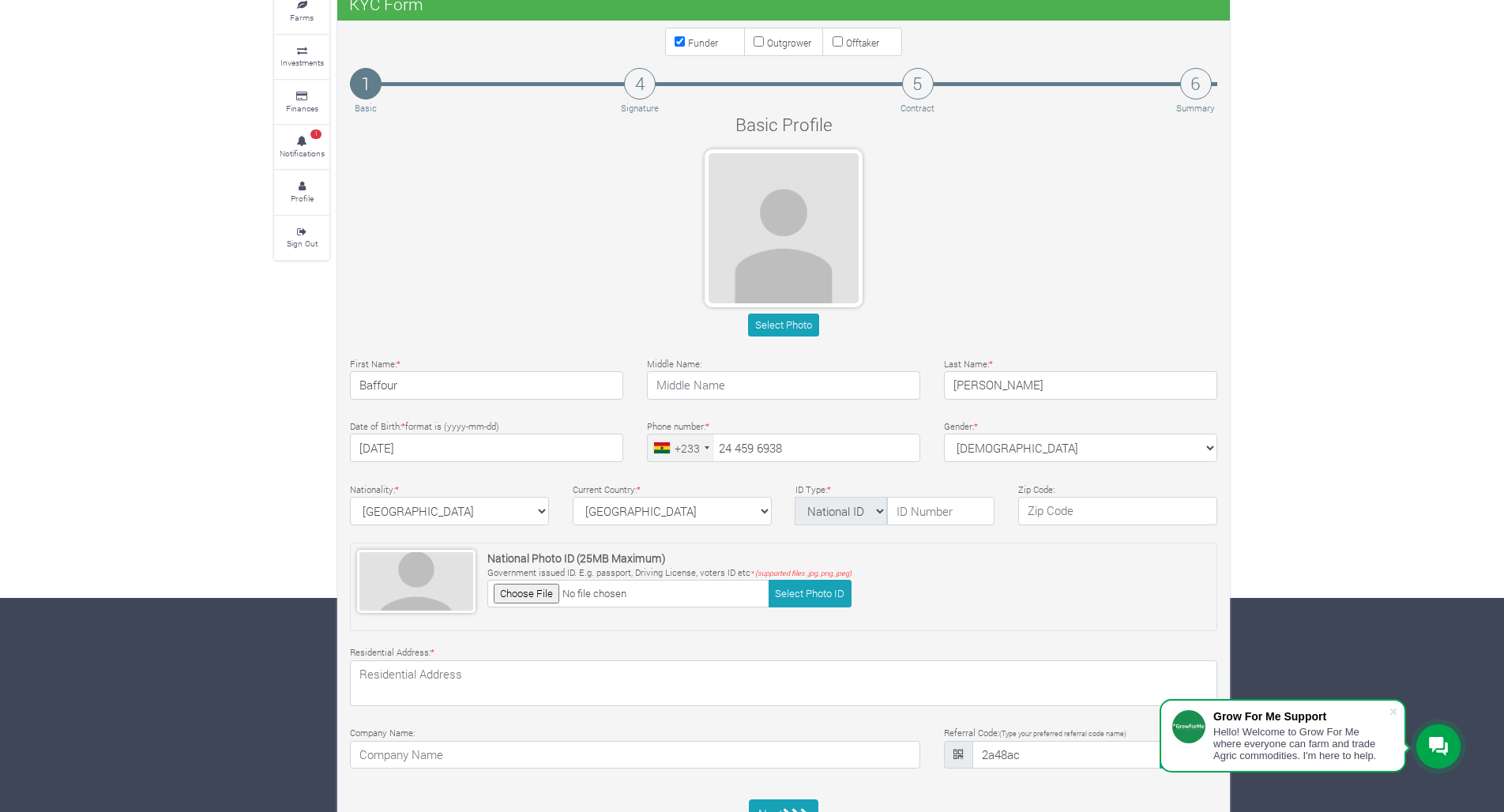
scroll to position [273, 0]
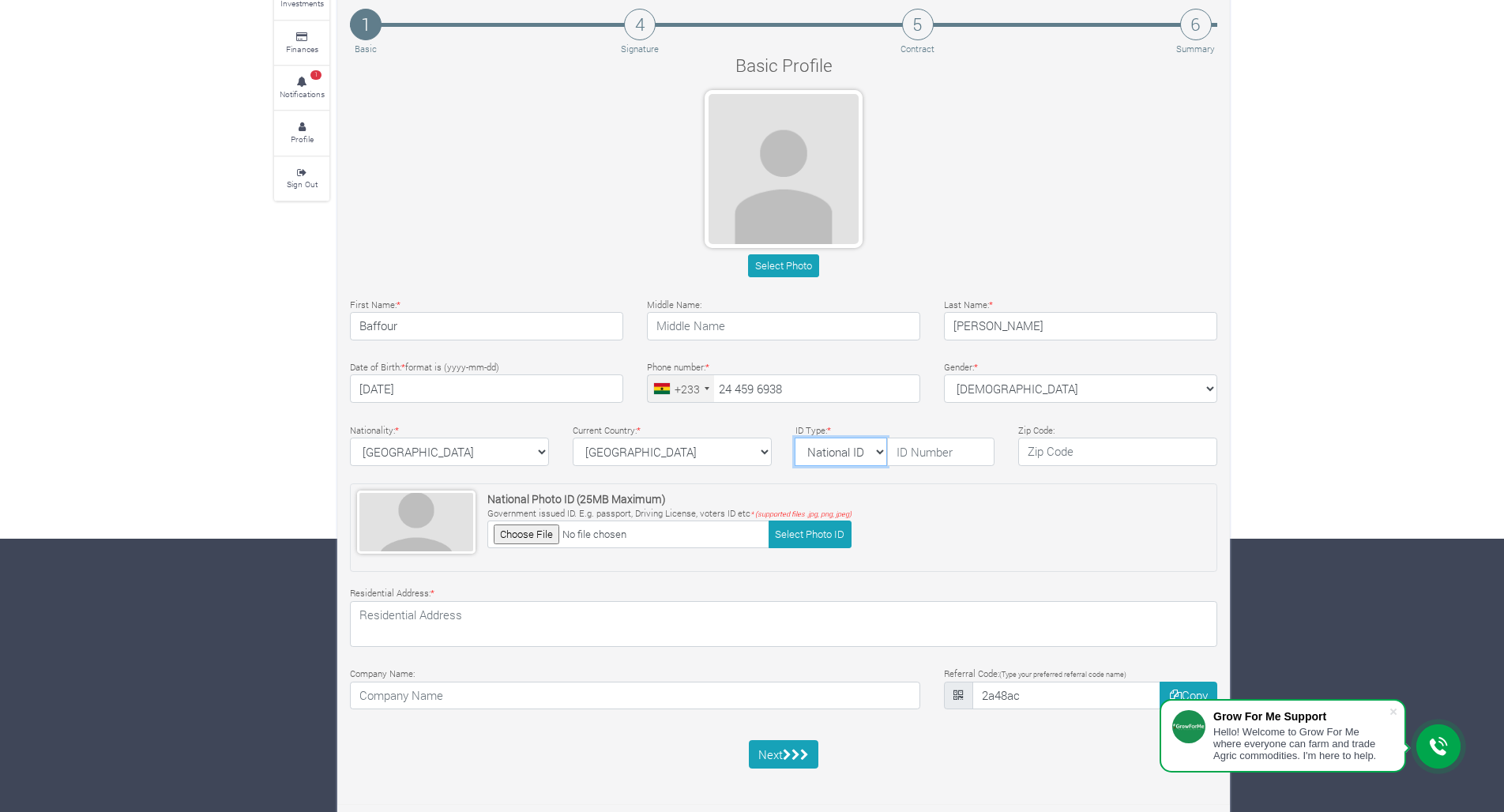
select select "Ghana ID"
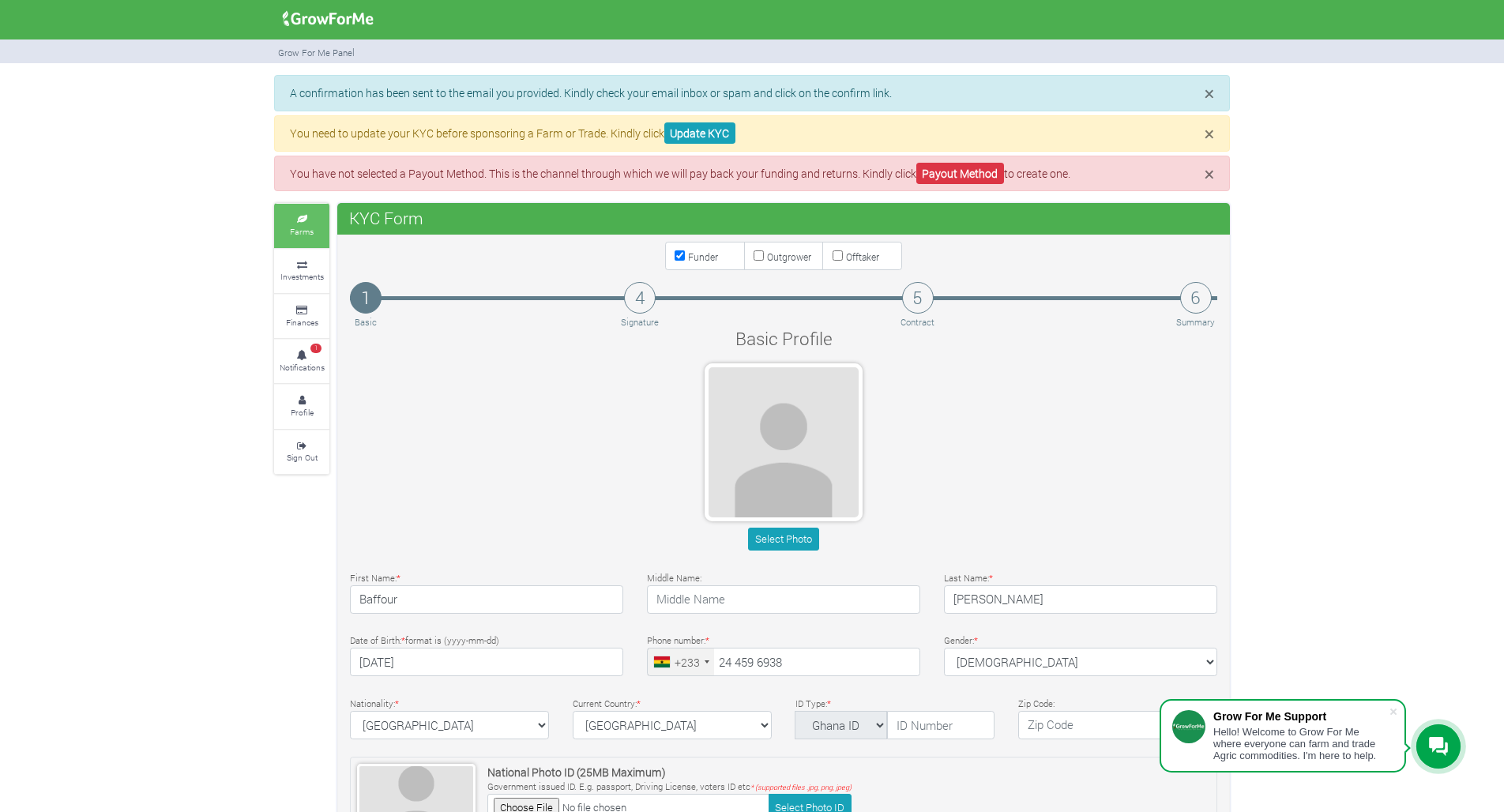
click at [302, 220] on icon at bounding box center [301, 220] width 47 height 8
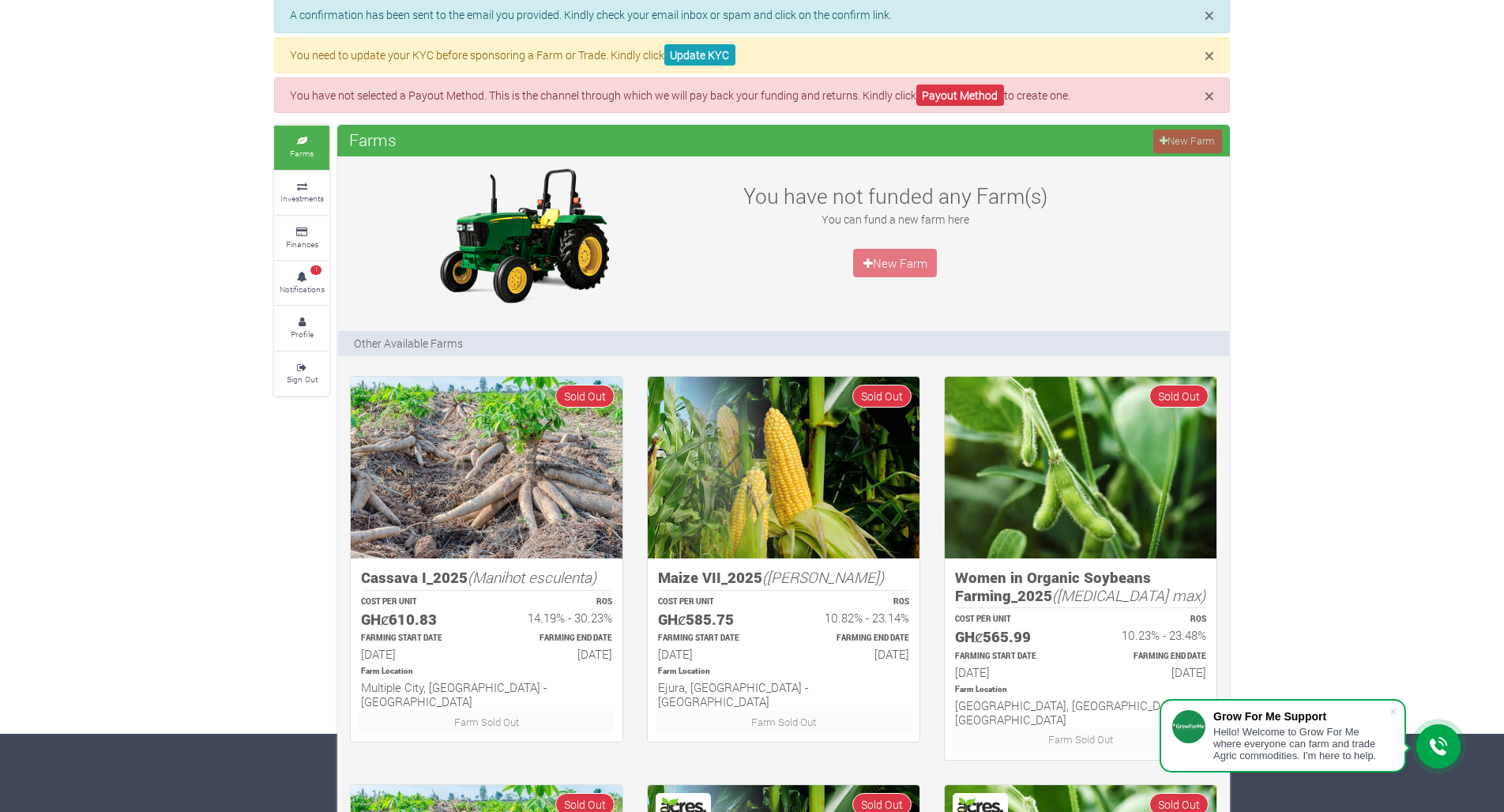
scroll to position [122, 0]
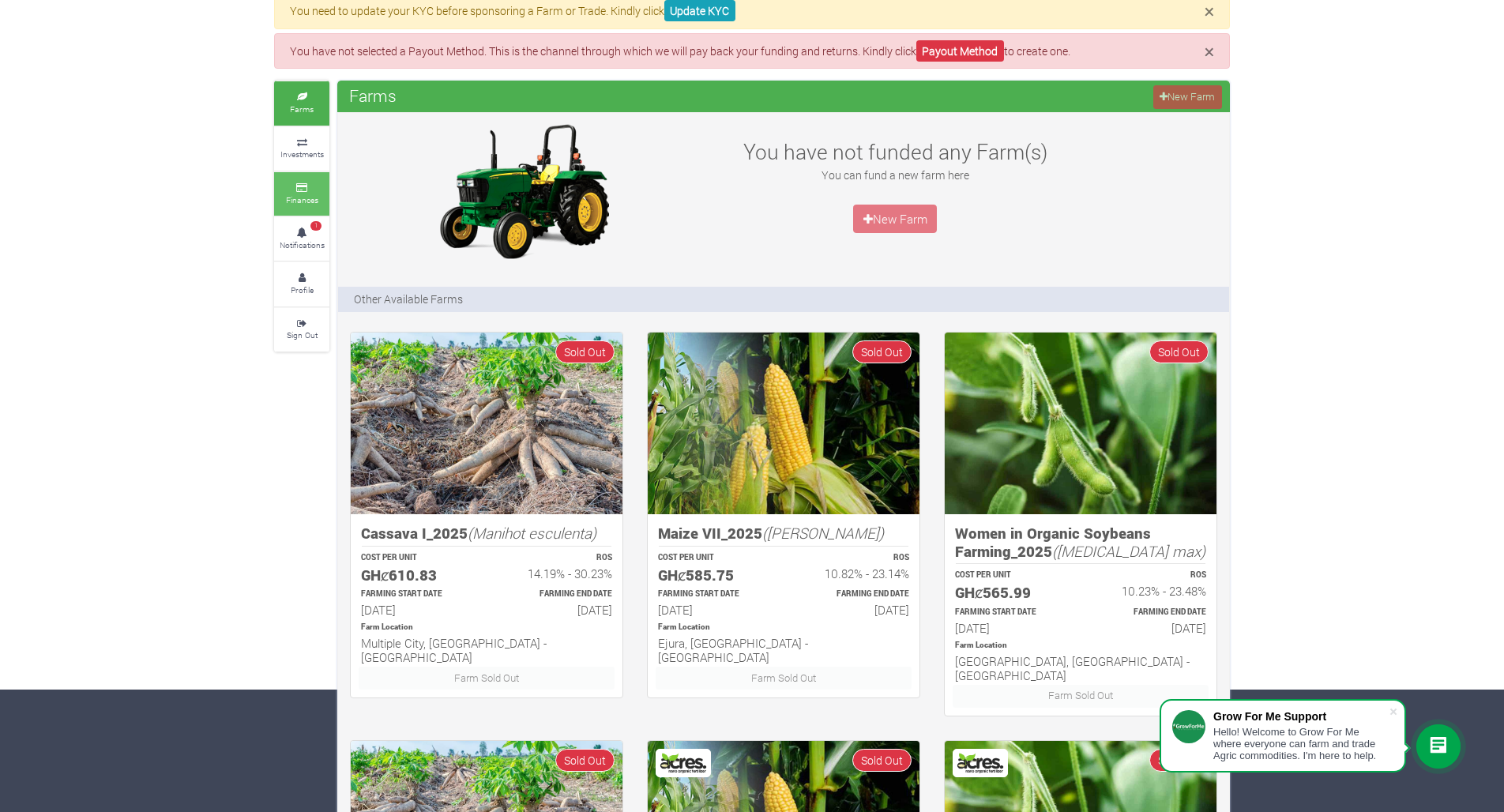
click at [298, 189] on link "Finances" at bounding box center [302, 193] width 55 height 44
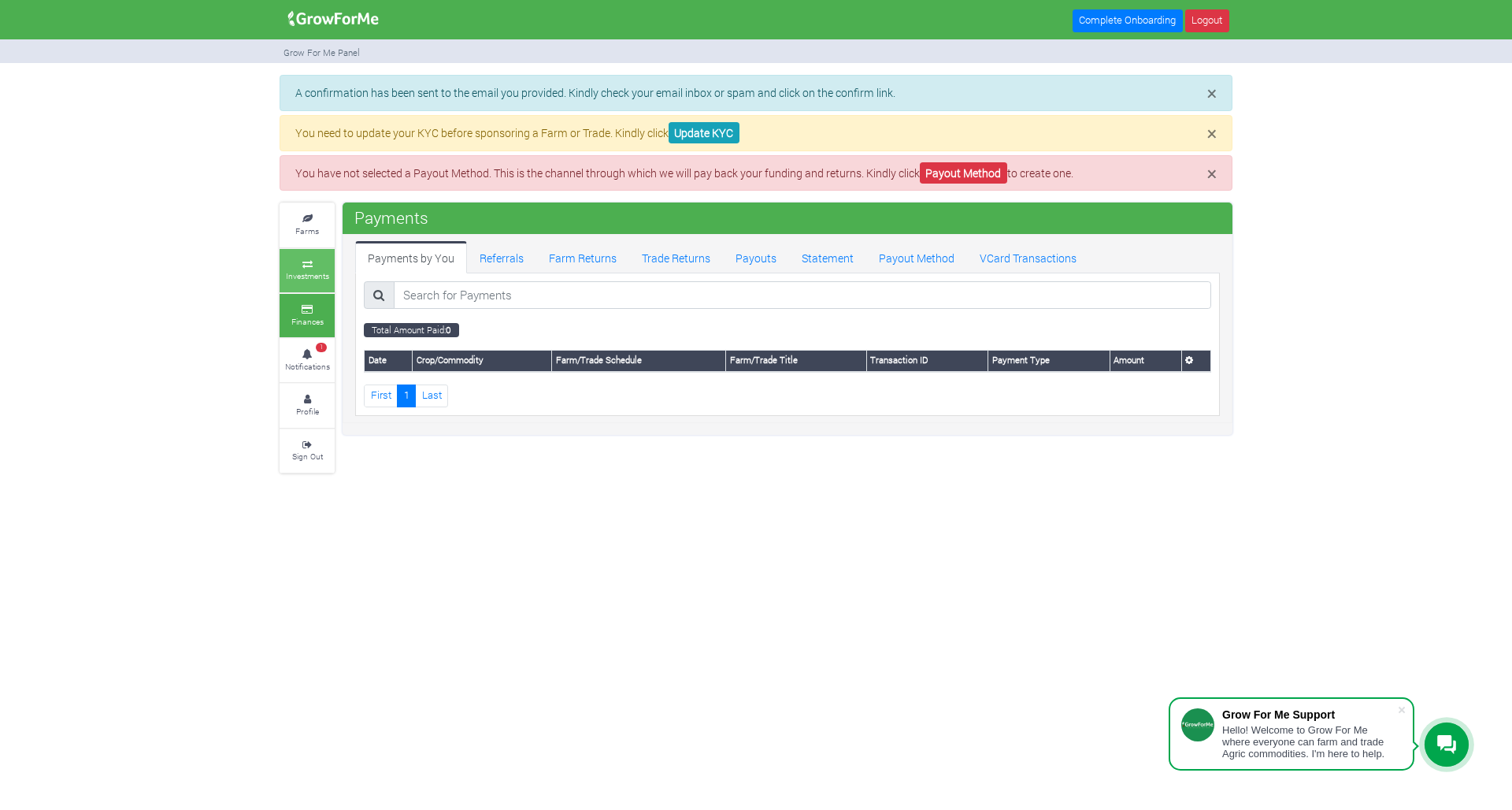
click at [295, 267] on link "Investments" at bounding box center [307, 270] width 55 height 44
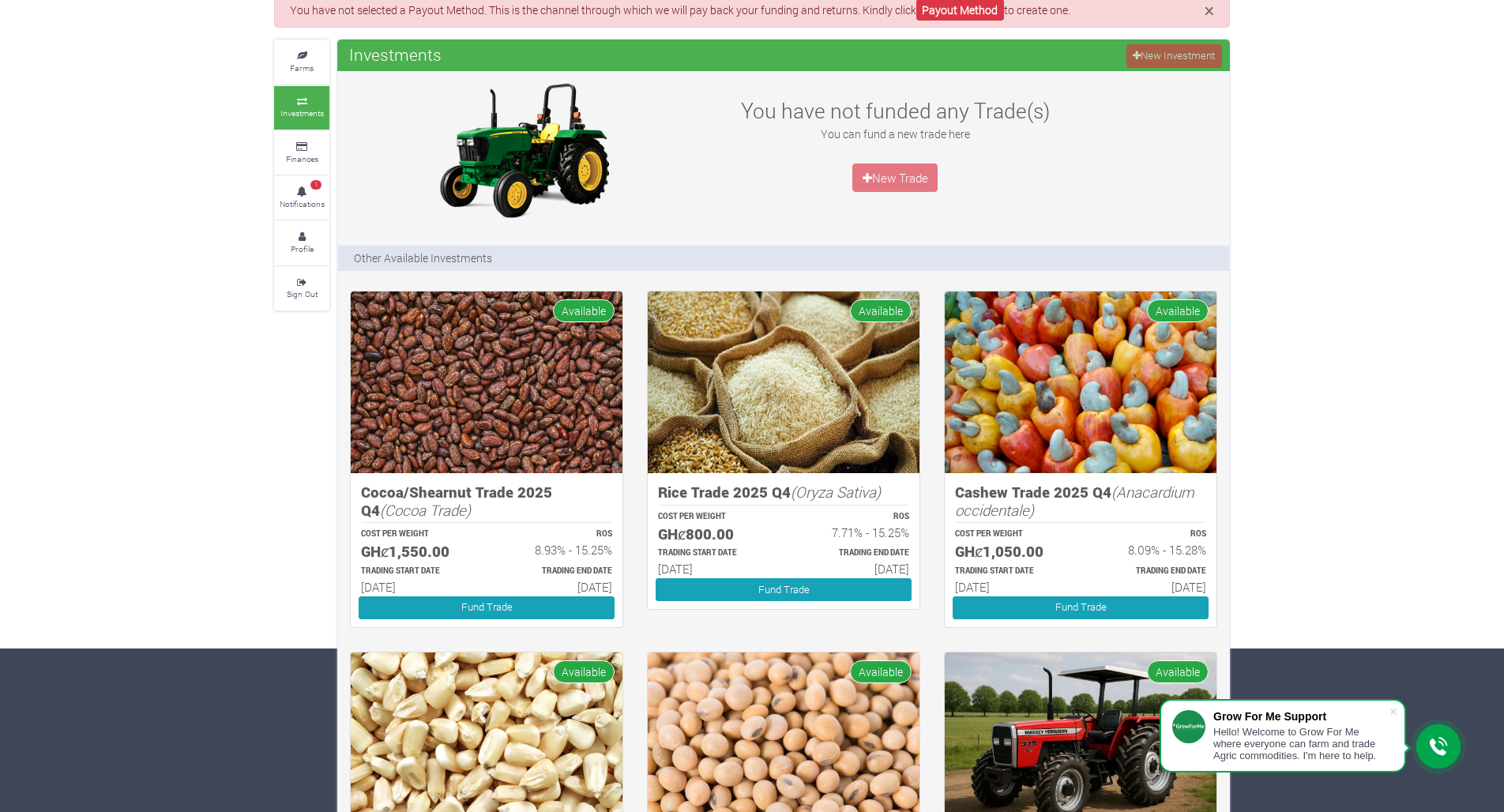
scroll to position [301, 0]
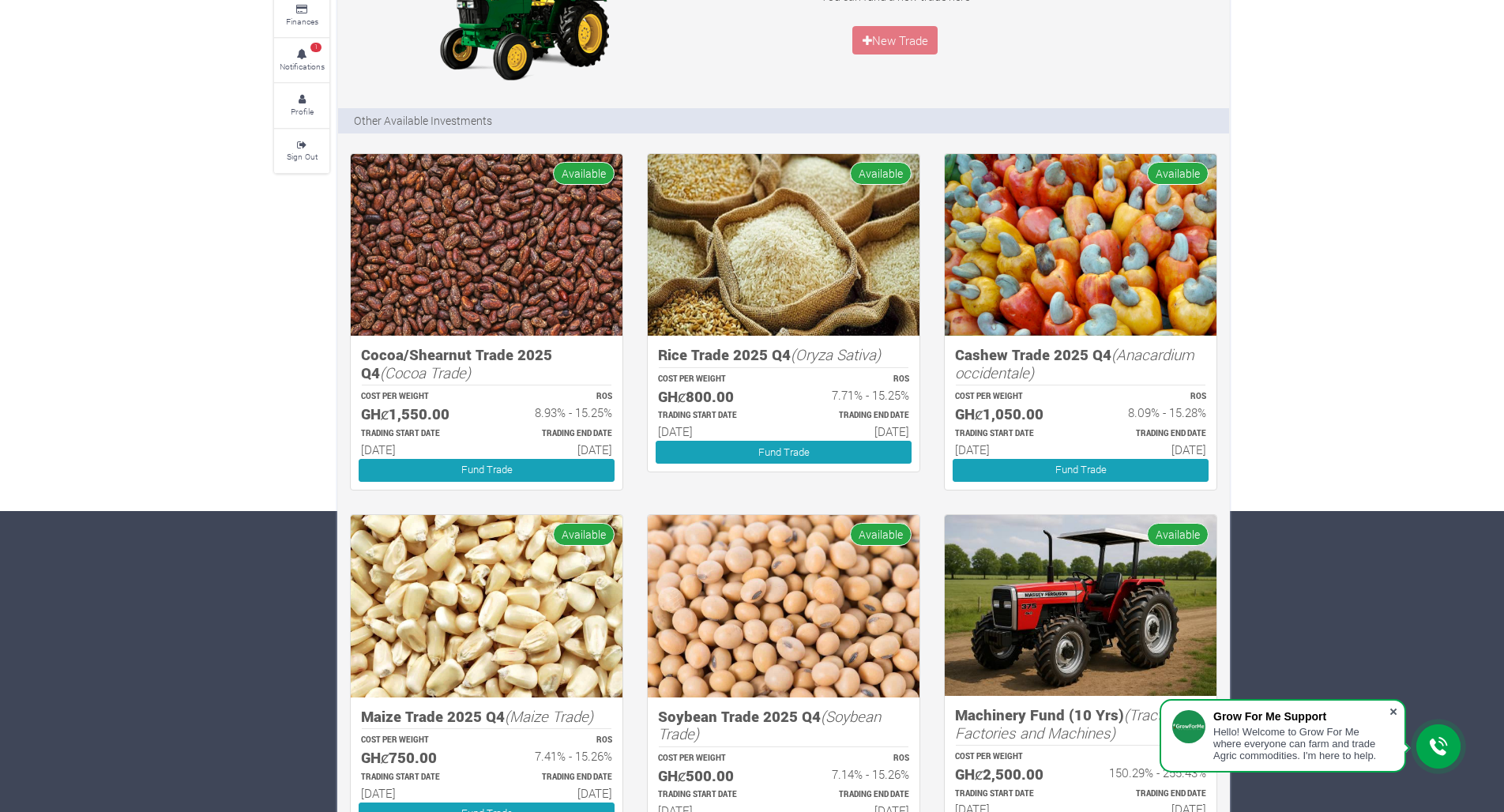
click at [1395, 710] on span at bounding box center [1392, 711] width 16 height 16
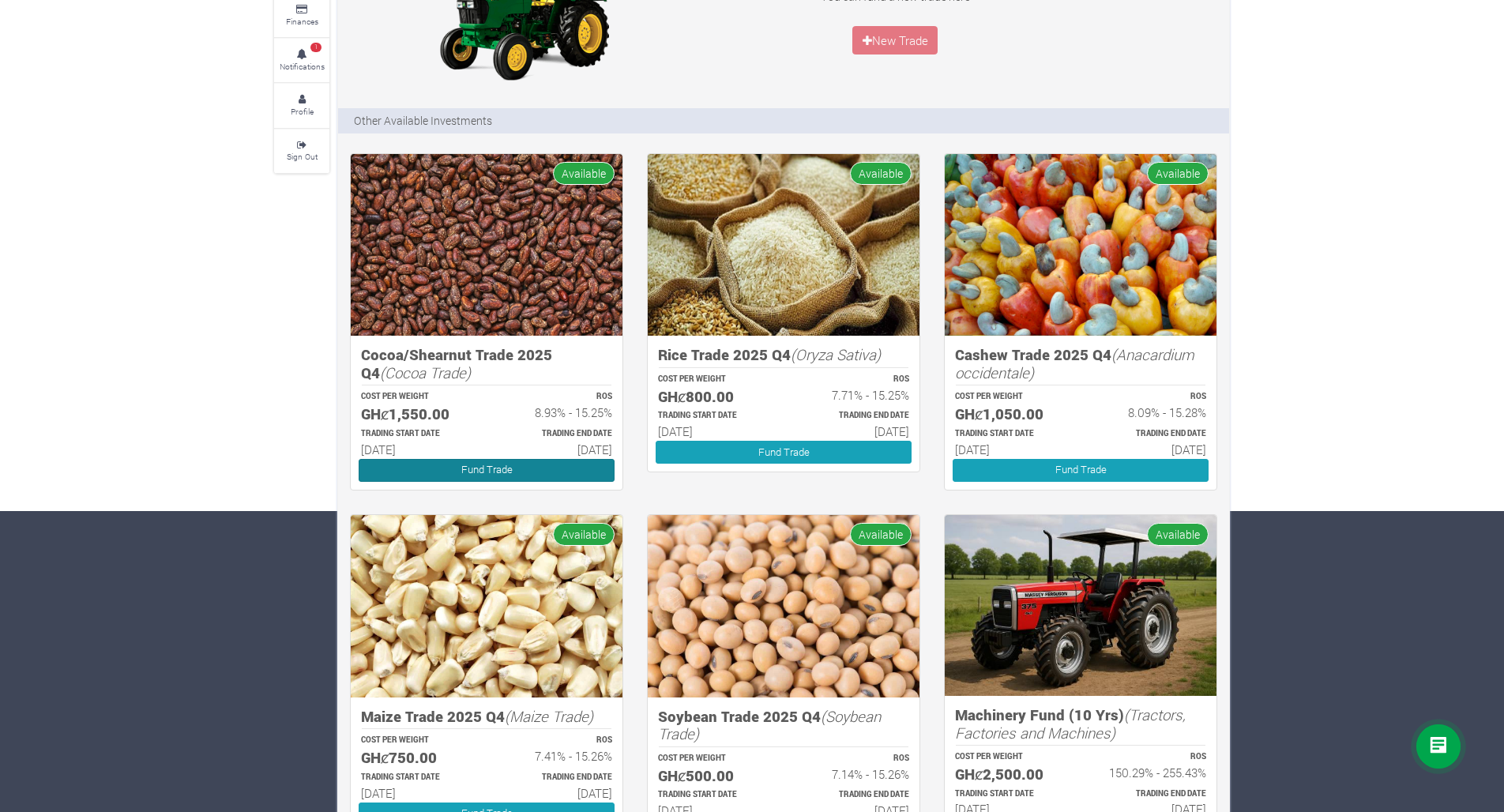
click at [503, 465] on link "Fund Trade" at bounding box center [487, 470] width 256 height 23
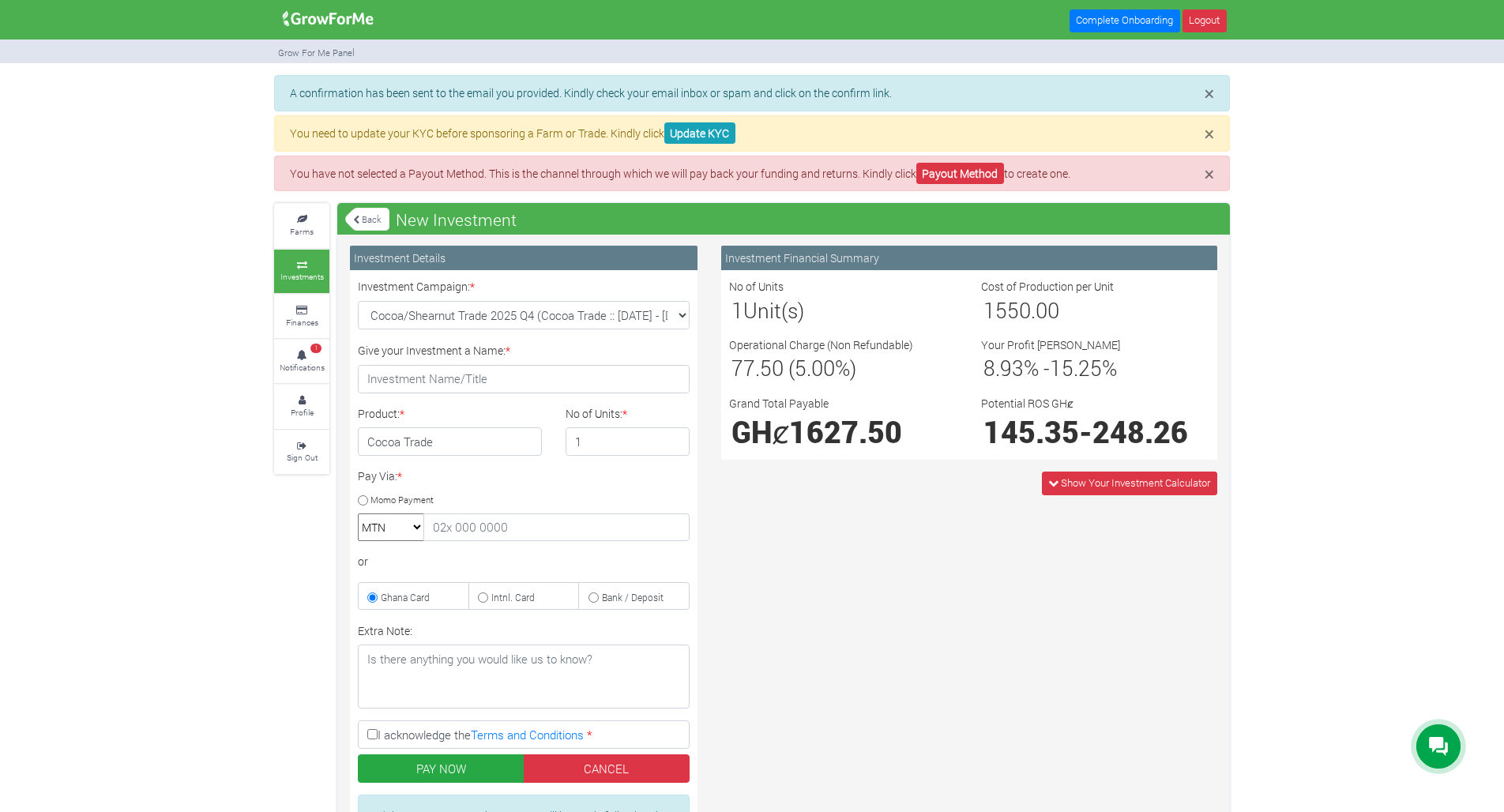
click at [823, 582] on div "Investment Financial Summary No of Units 1 Unit(s) Cost of Production per Unit …" at bounding box center [969, 581] width 520 height 671
click at [623, 381] on input "Give your Investment a Name: *" at bounding box center [523, 379] width 331 height 28
click at [500, 449] on h4 "Cocoa Trade" at bounding box center [450, 441] width 184 height 28
click at [633, 439] on input "1" at bounding box center [627, 441] width 125 height 28
click at [677, 439] on input "2" at bounding box center [627, 441] width 125 height 28
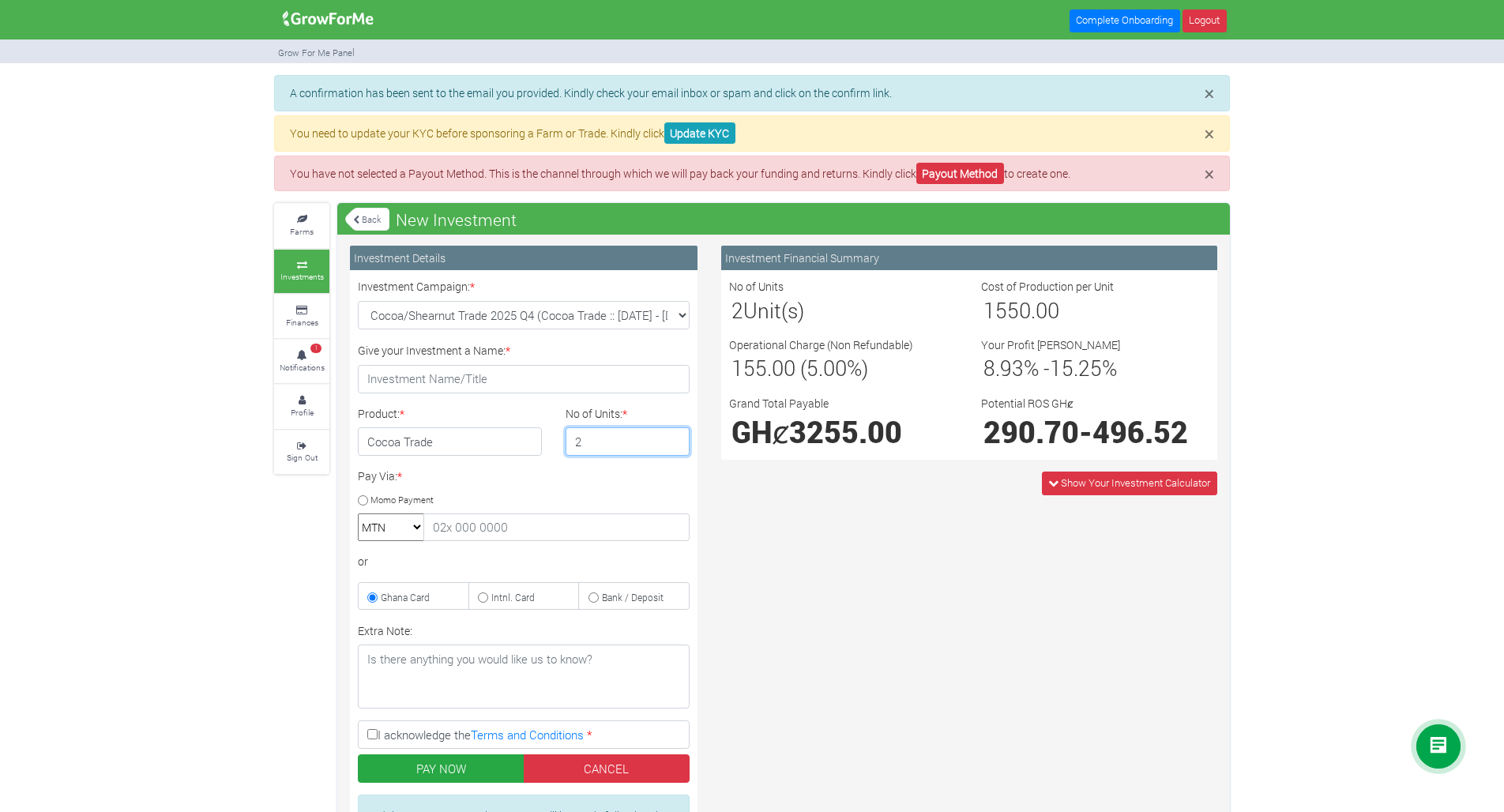
type input "1"
click at [675, 446] on input "1" at bounding box center [627, 441] width 125 height 28
click at [1082, 477] on span "Show Your Investment Calculator" at bounding box center [1135, 482] width 150 height 14
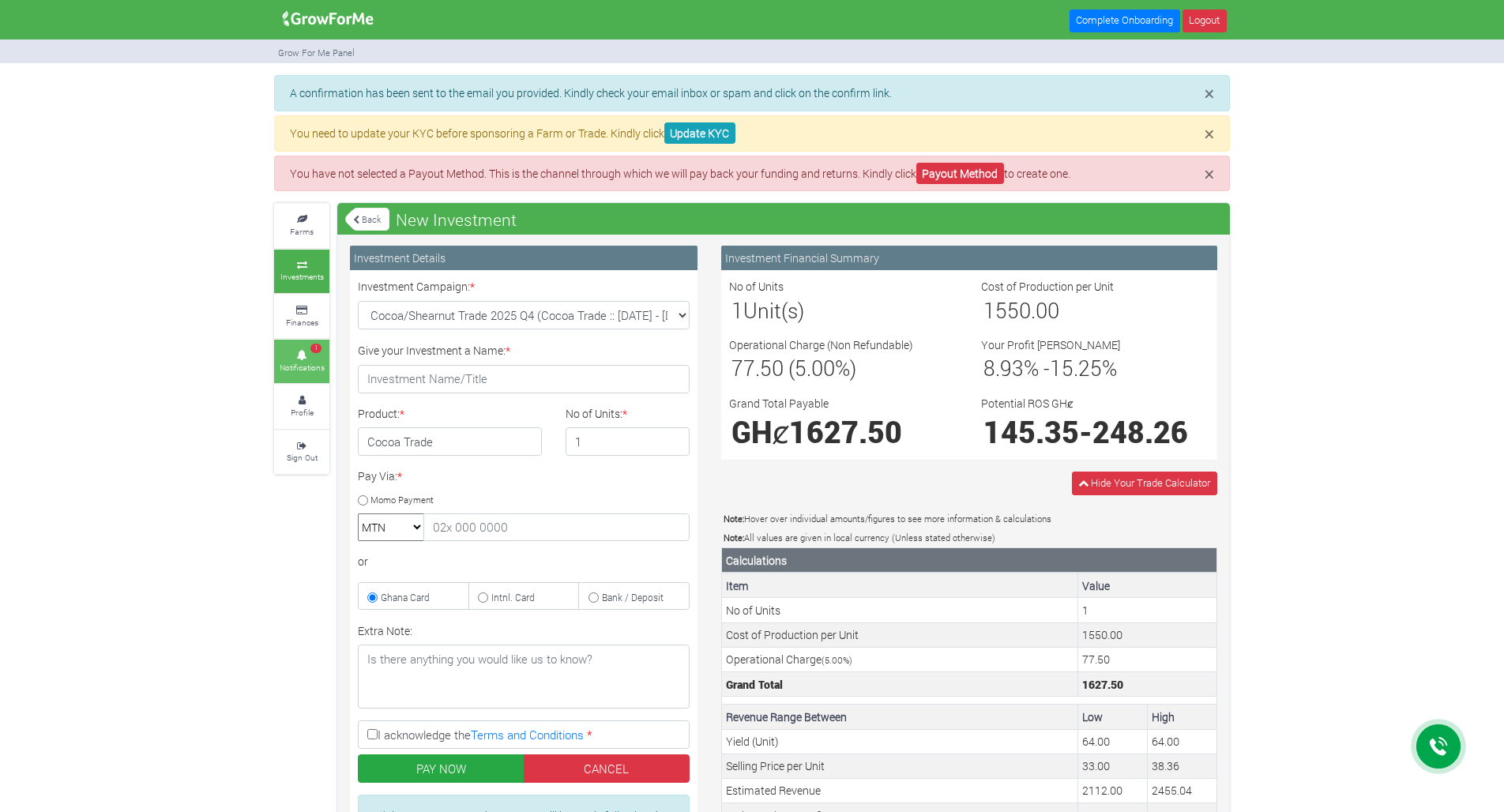
click at [302, 362] on small "Notifications" at bounding box center [302, 367] width 45 height 11
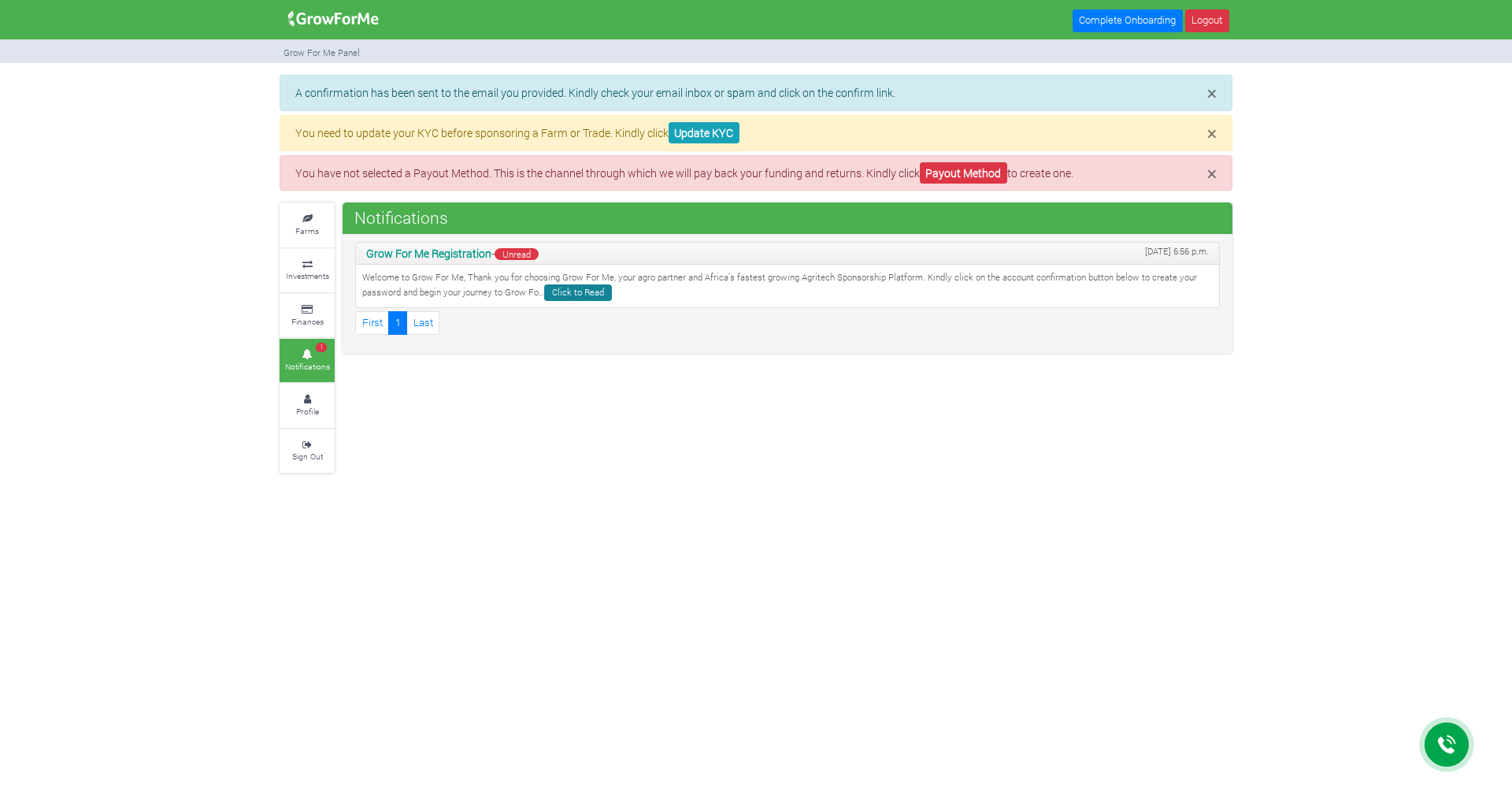
click at [589, 291] on link "Click to Read" at bounding box center [578, 293] width 68 height 16
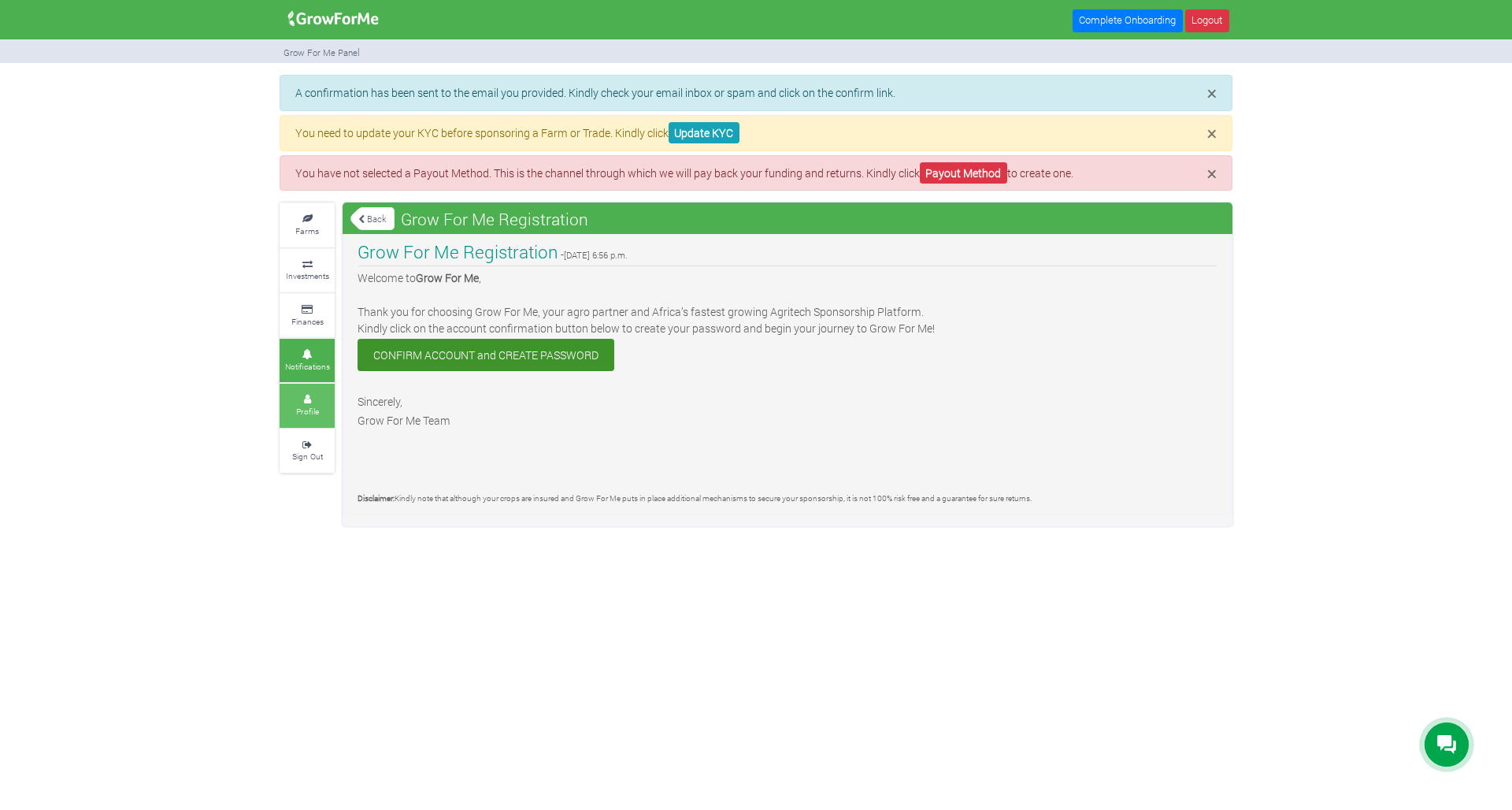
click at [319, 401] on link "Profile" at bounding box center [307, 405] width 55 height 44
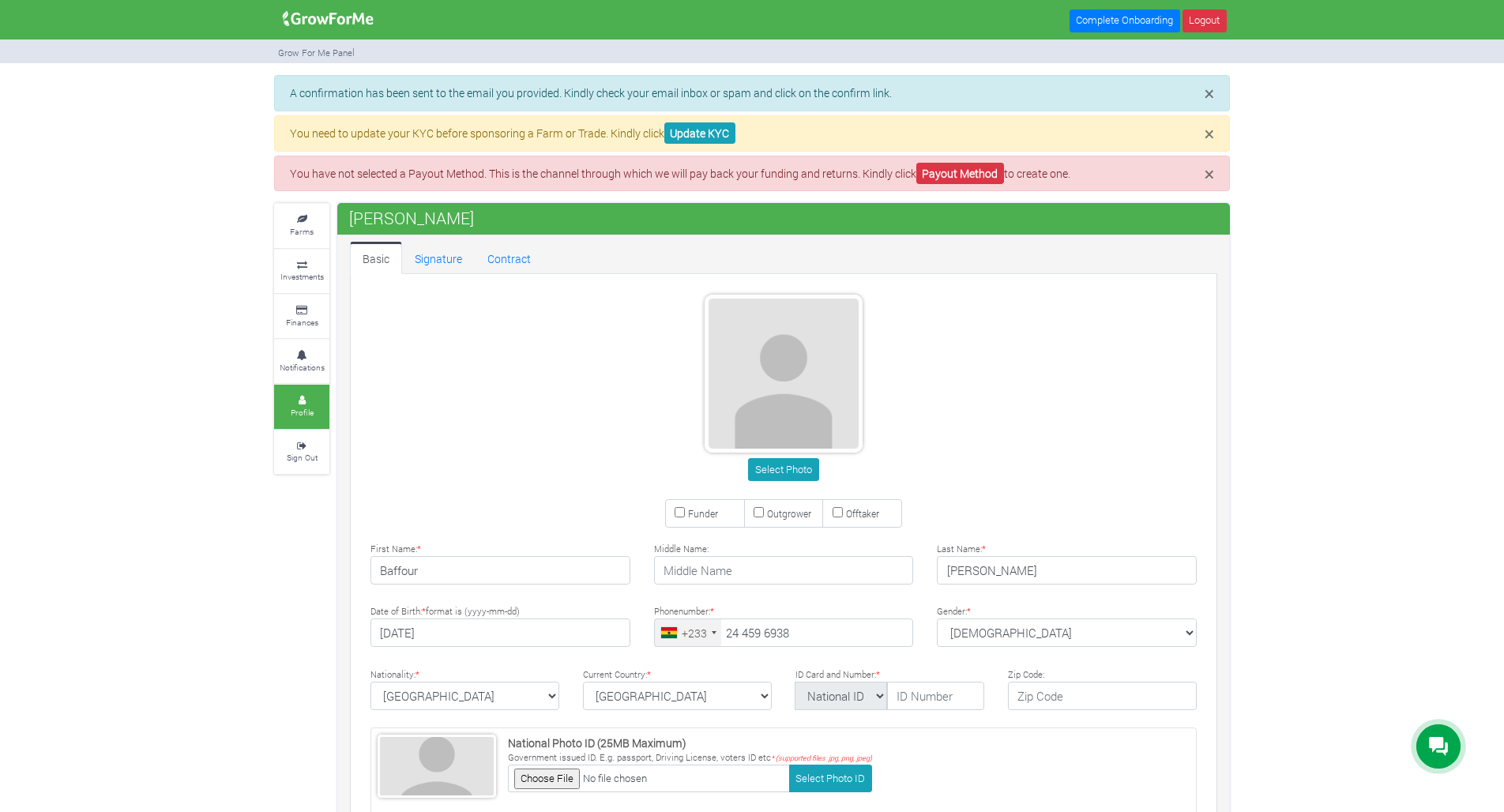
scroll to position [106, 0]
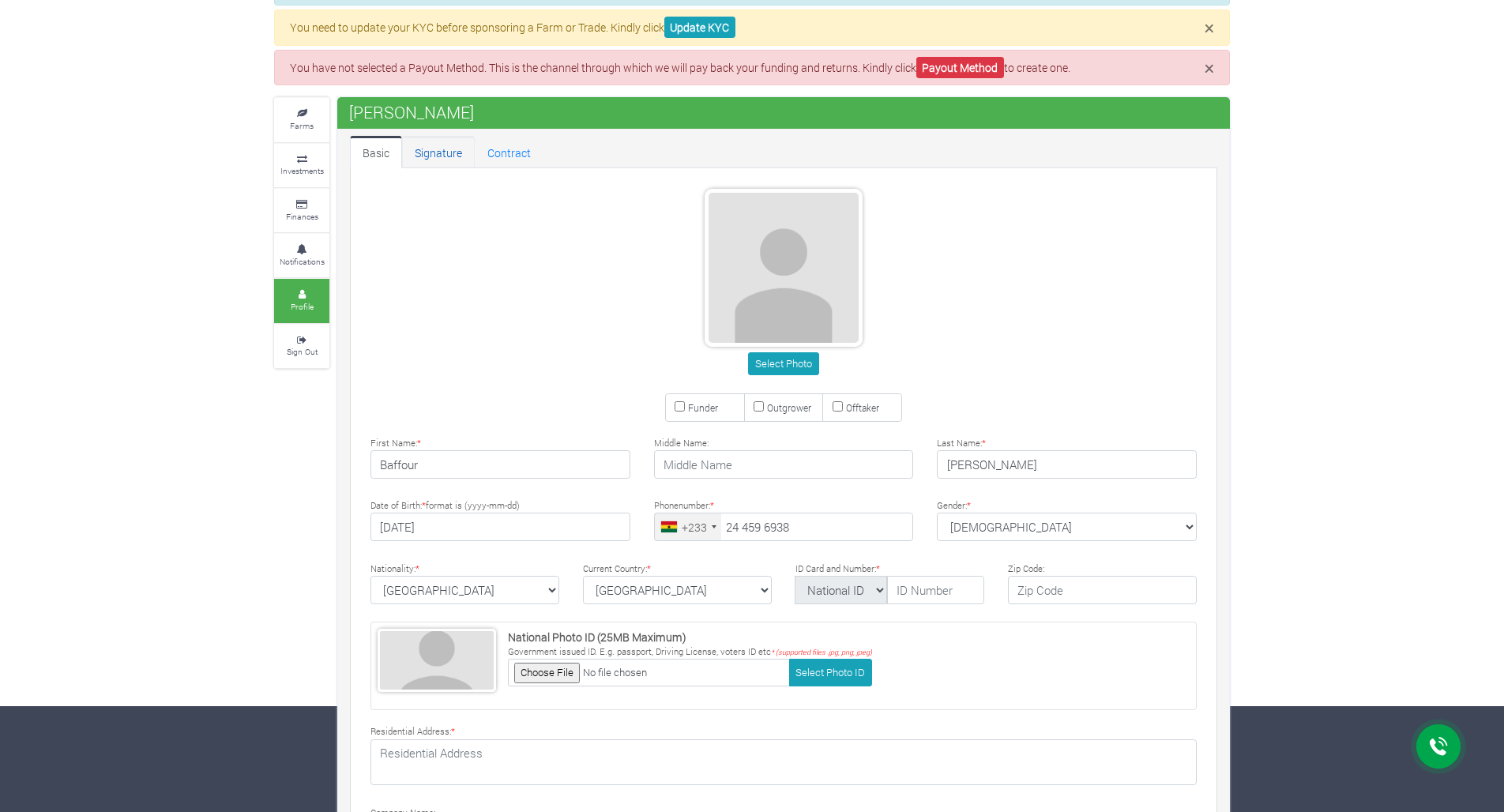
click at [450, 150] on link "Signature" at bounding box center [439, 151] width 73 height 31
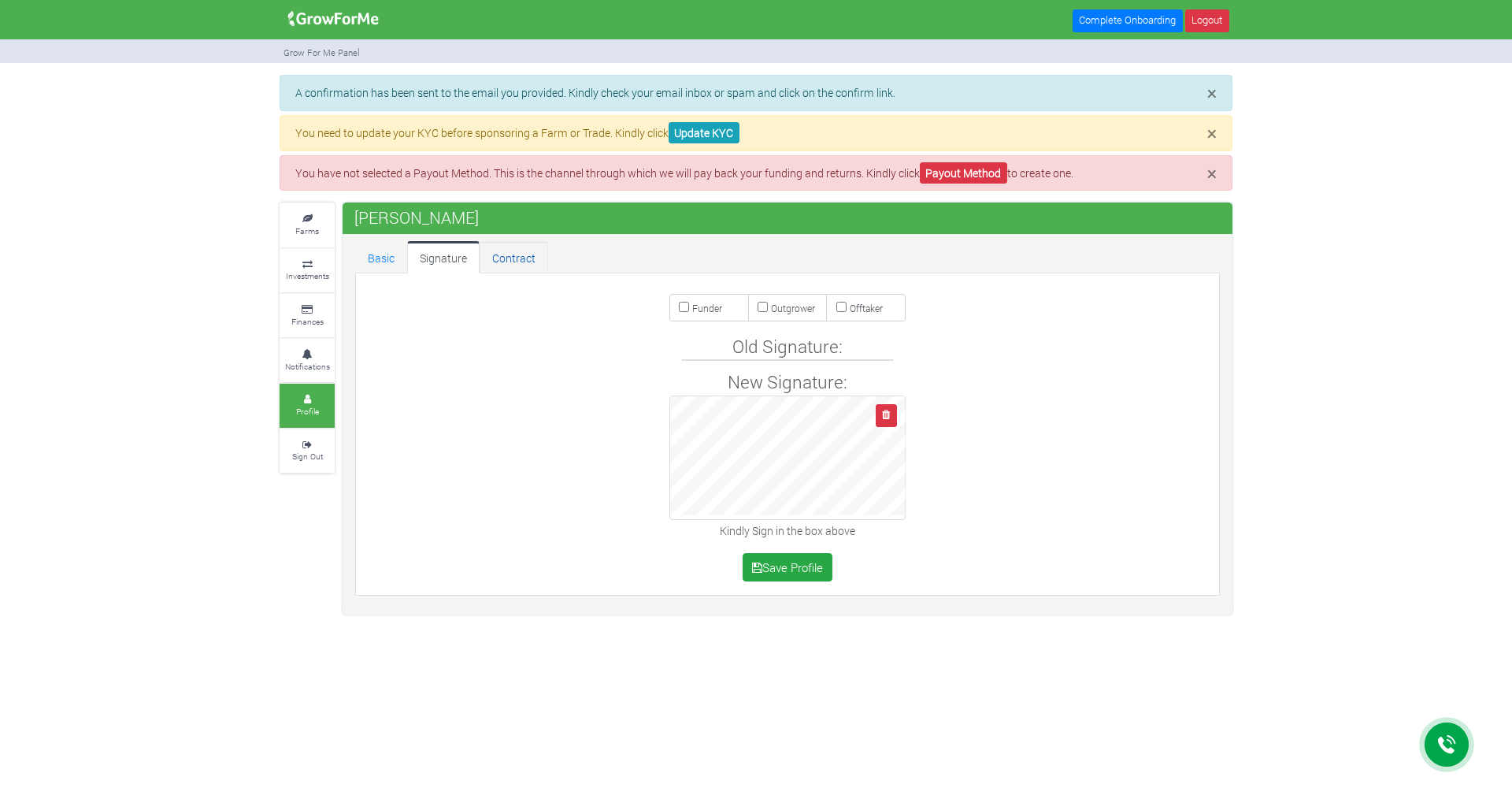
click at [530, 259] on link "Contract" at bounding box center [513, 256] width 68 height 31
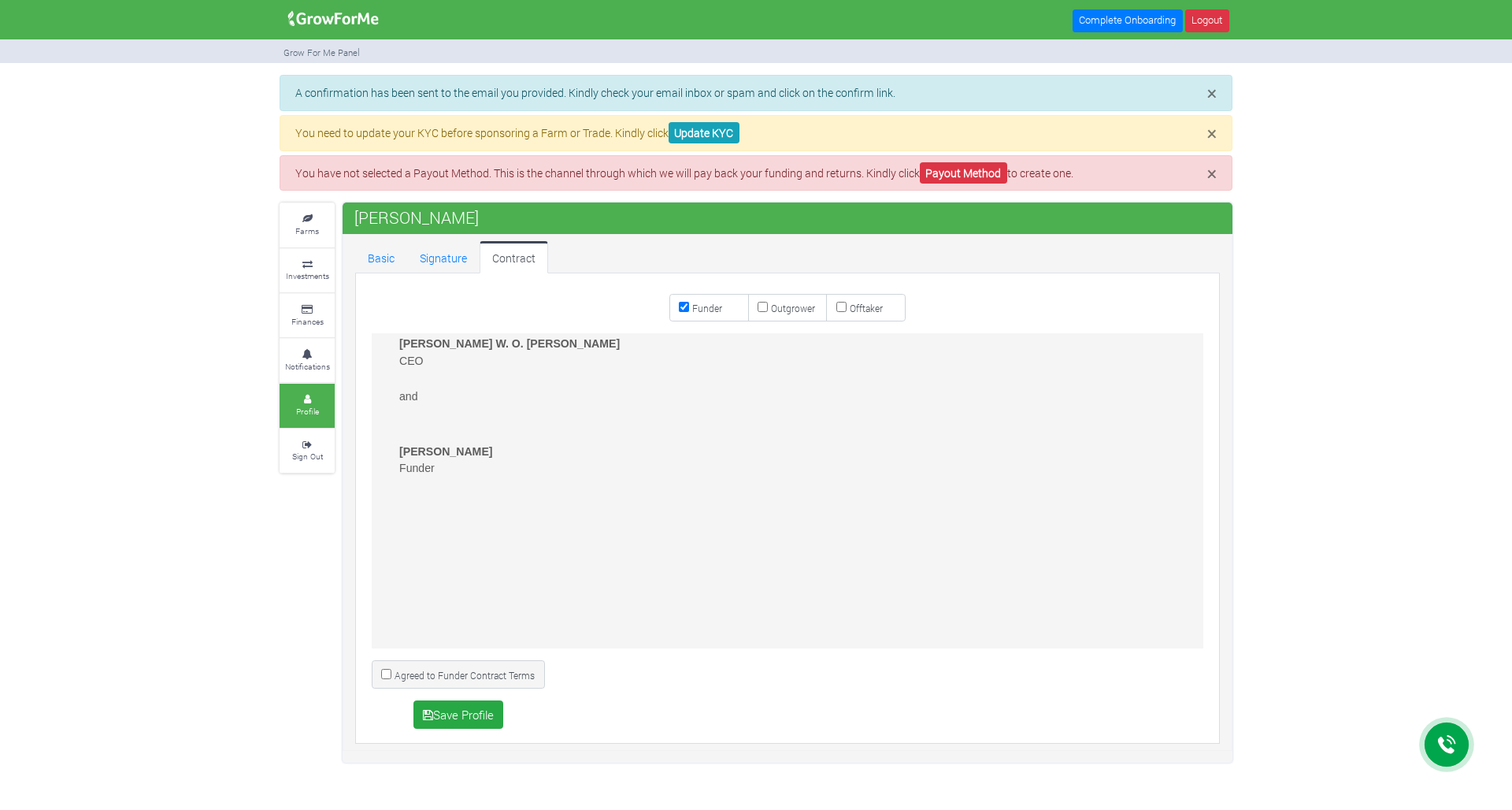
scroll to position [4022, 0]
drag, startPoint x: 408, startPoint y: 413, endPoint x: 433, endPoint y: 415, distance: 25.1
click at [417, 434] on p at bounding box center [796, 435] width 793 height 16
drag, startPoint x: 433, startPoint y: 415, endPoint x: 465, endPoint y: 445, distance: 43.9
click at [452, 443] on p at bounding box center [796, 435] width 793 height 16
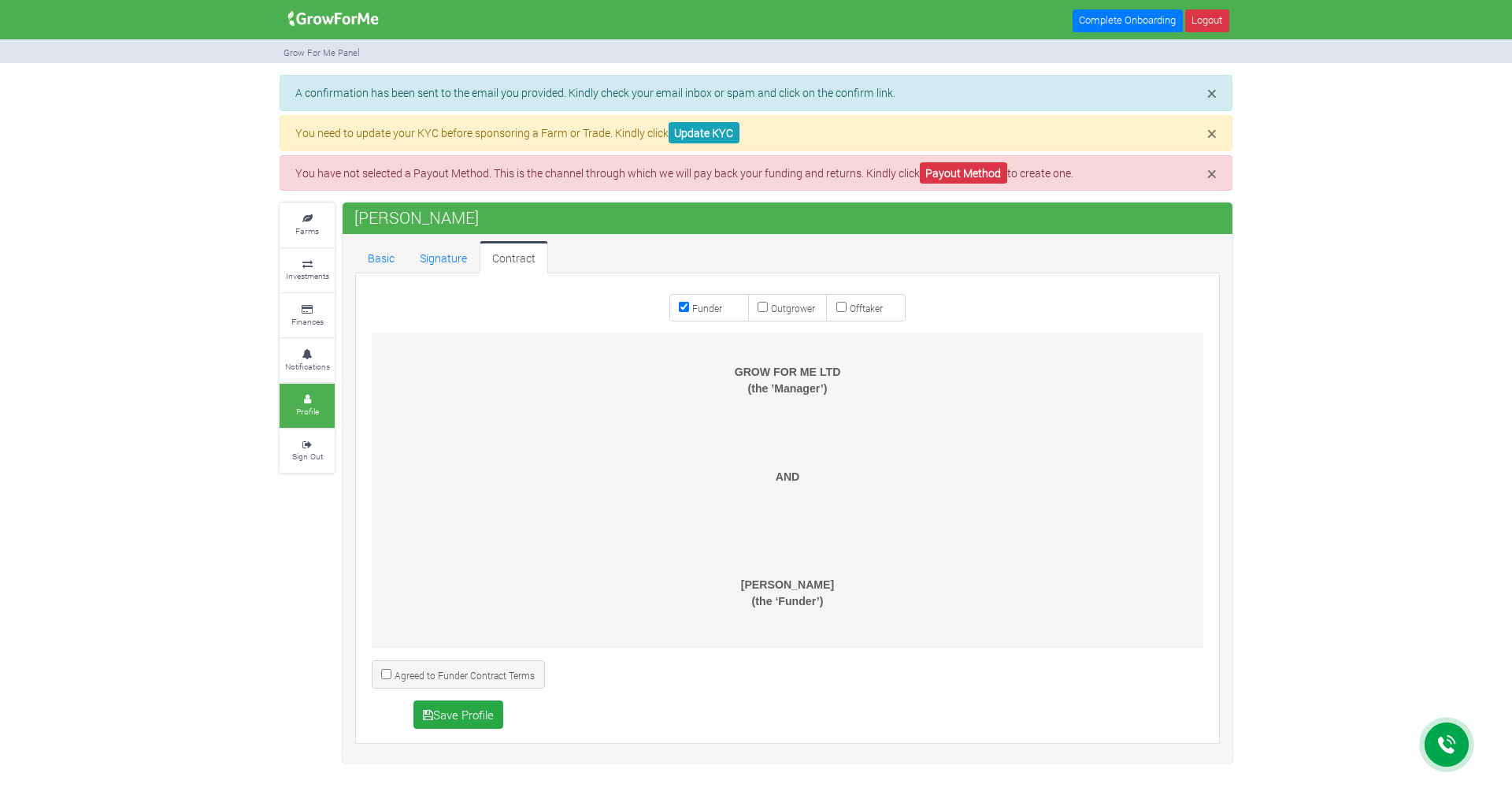
scroll to position [0, 0]
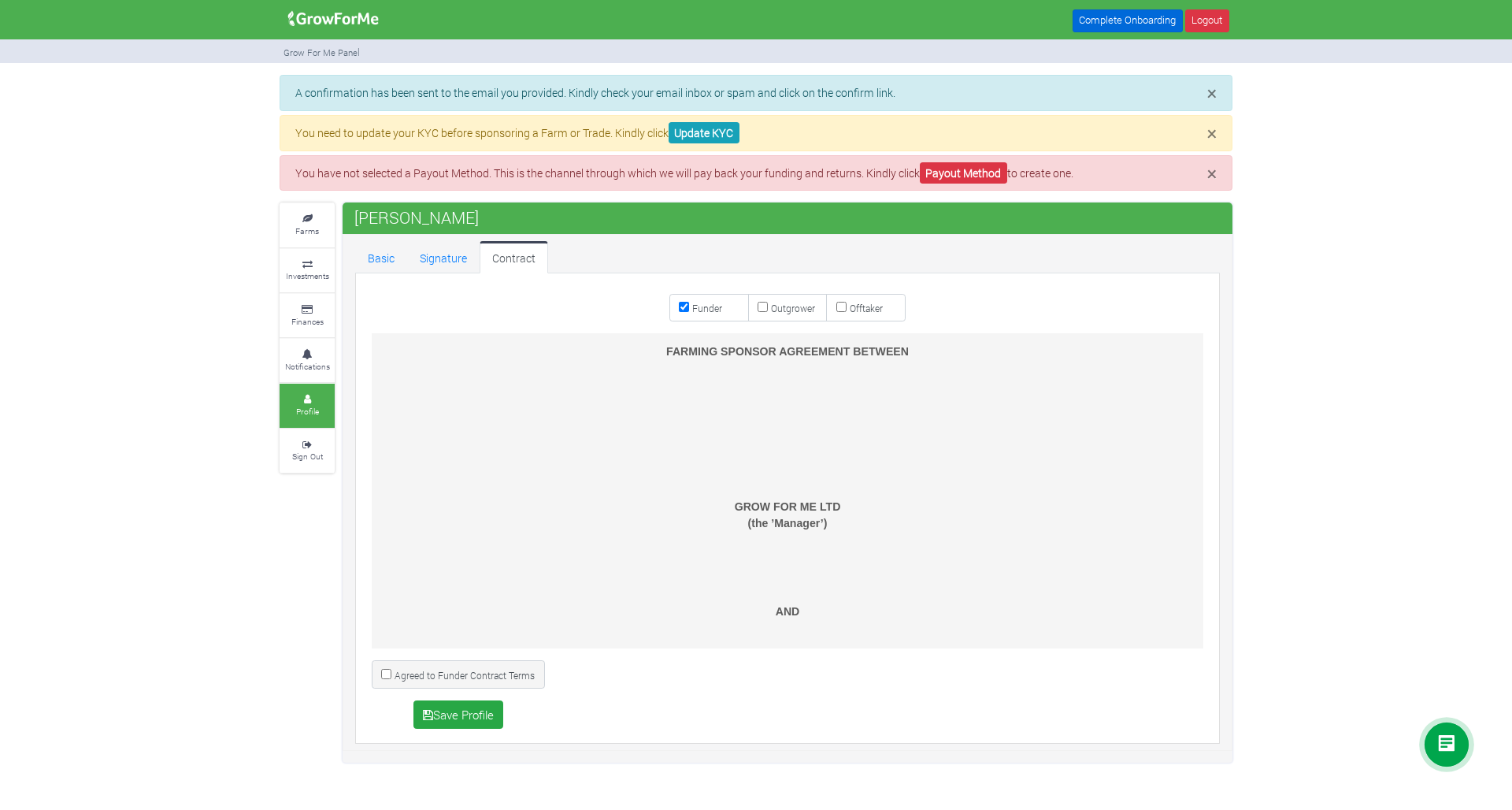
click at [1126, 22] on link "Complete Onboarding" at bounding box center [1128, 21] width 110 height 23
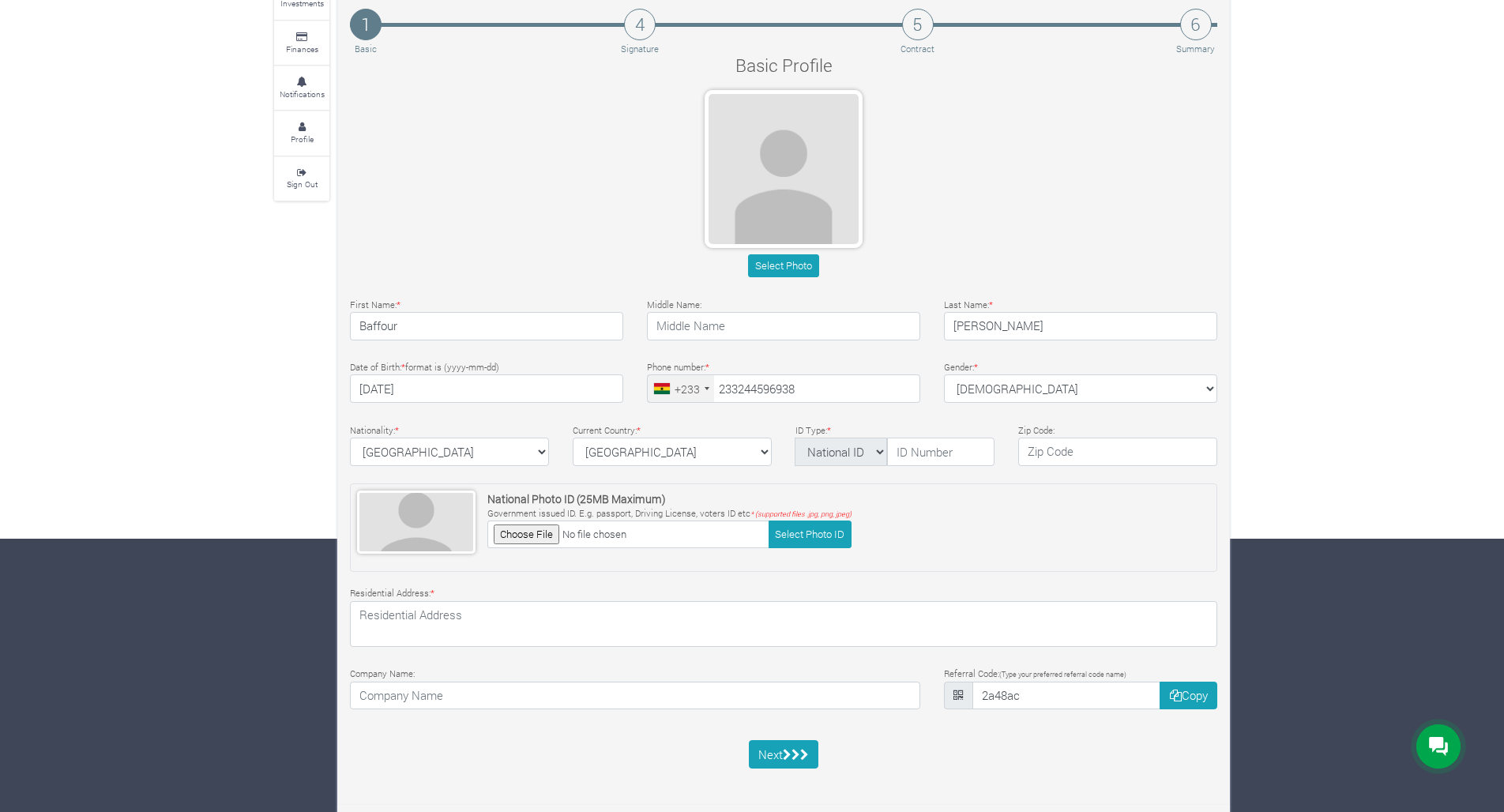
type input "24 459 6938"
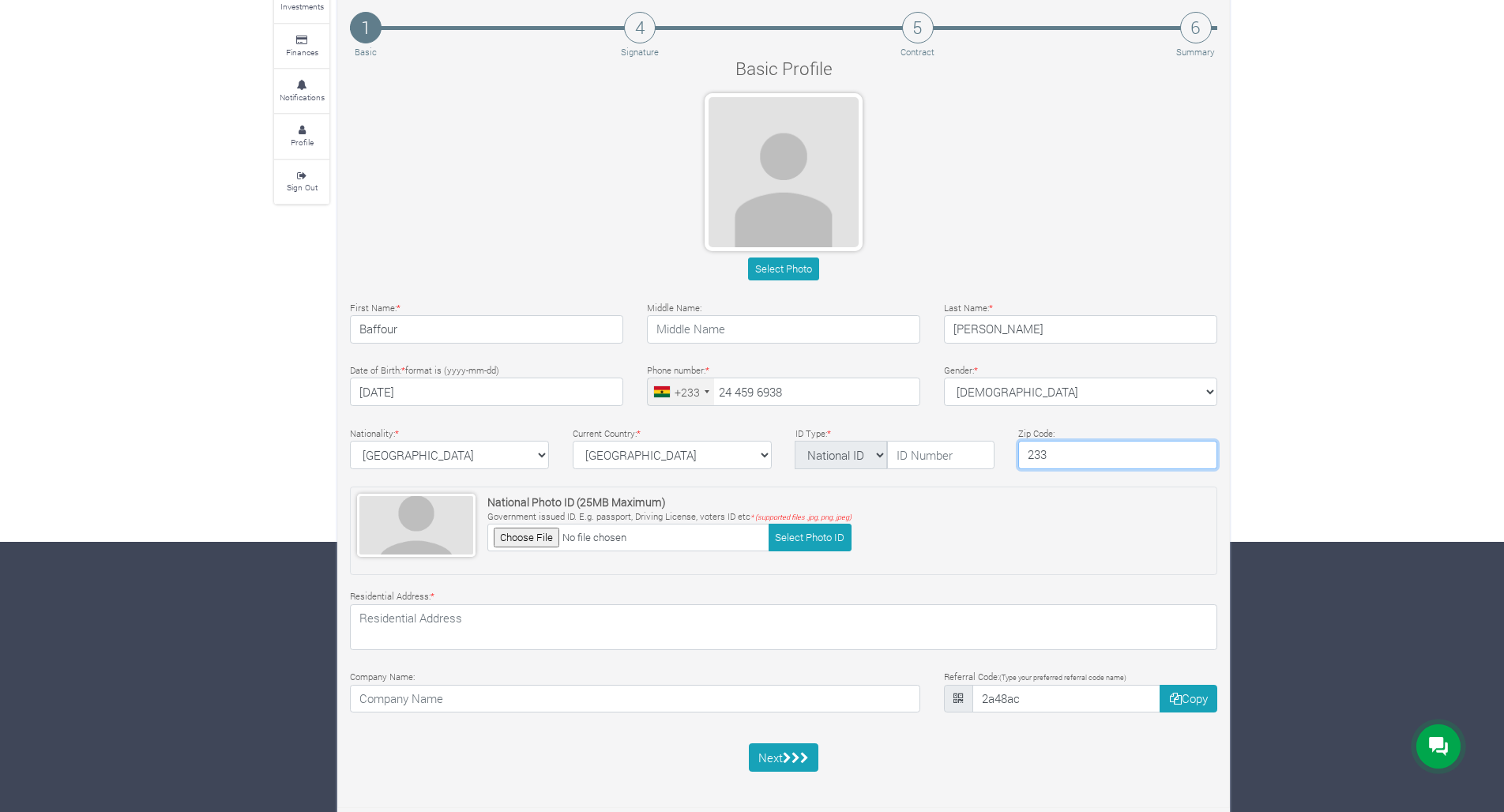
type input "233"
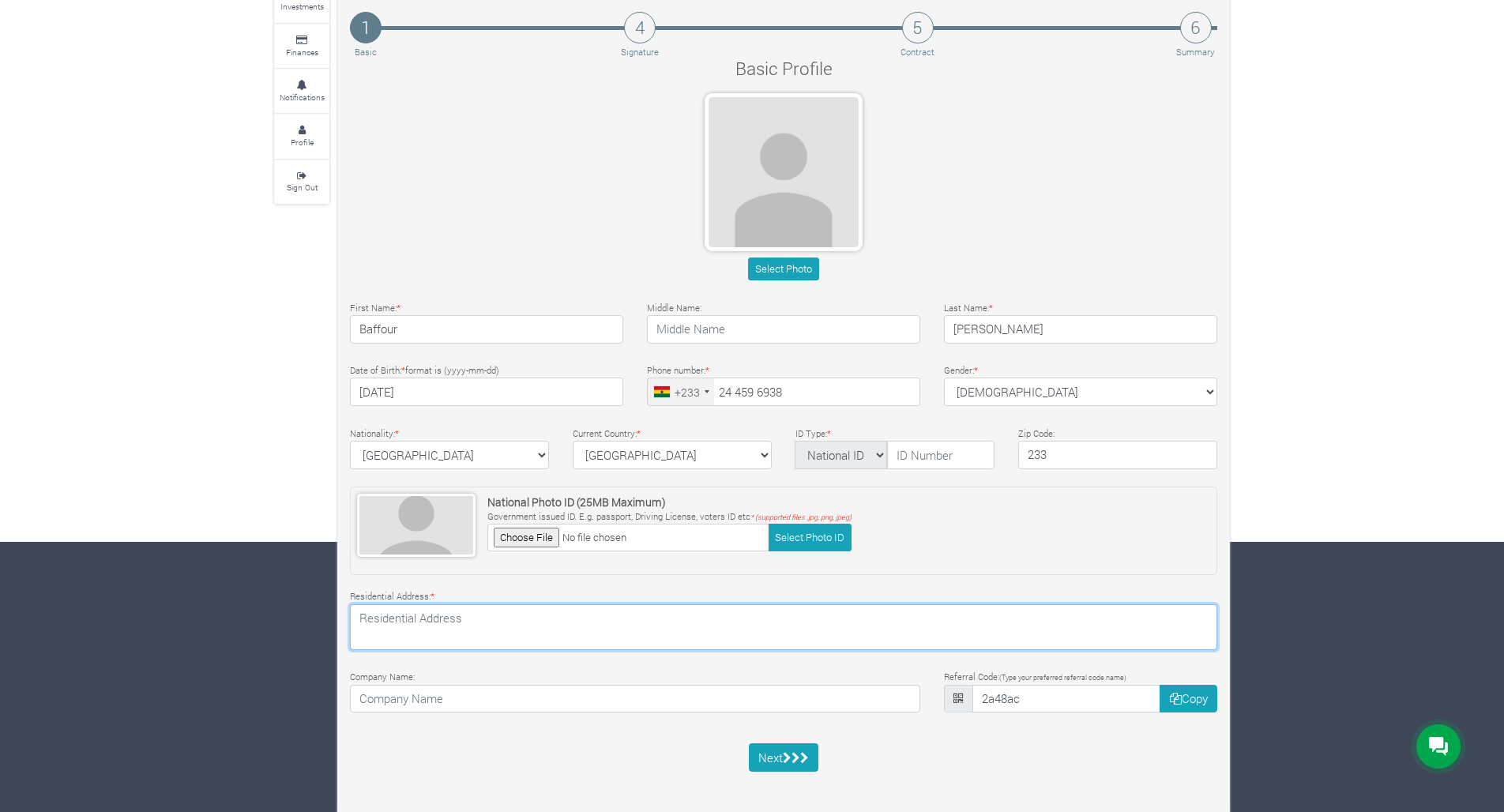
click at [467, 613] on textarea at bounding box center [783, 626] width 867 height 45
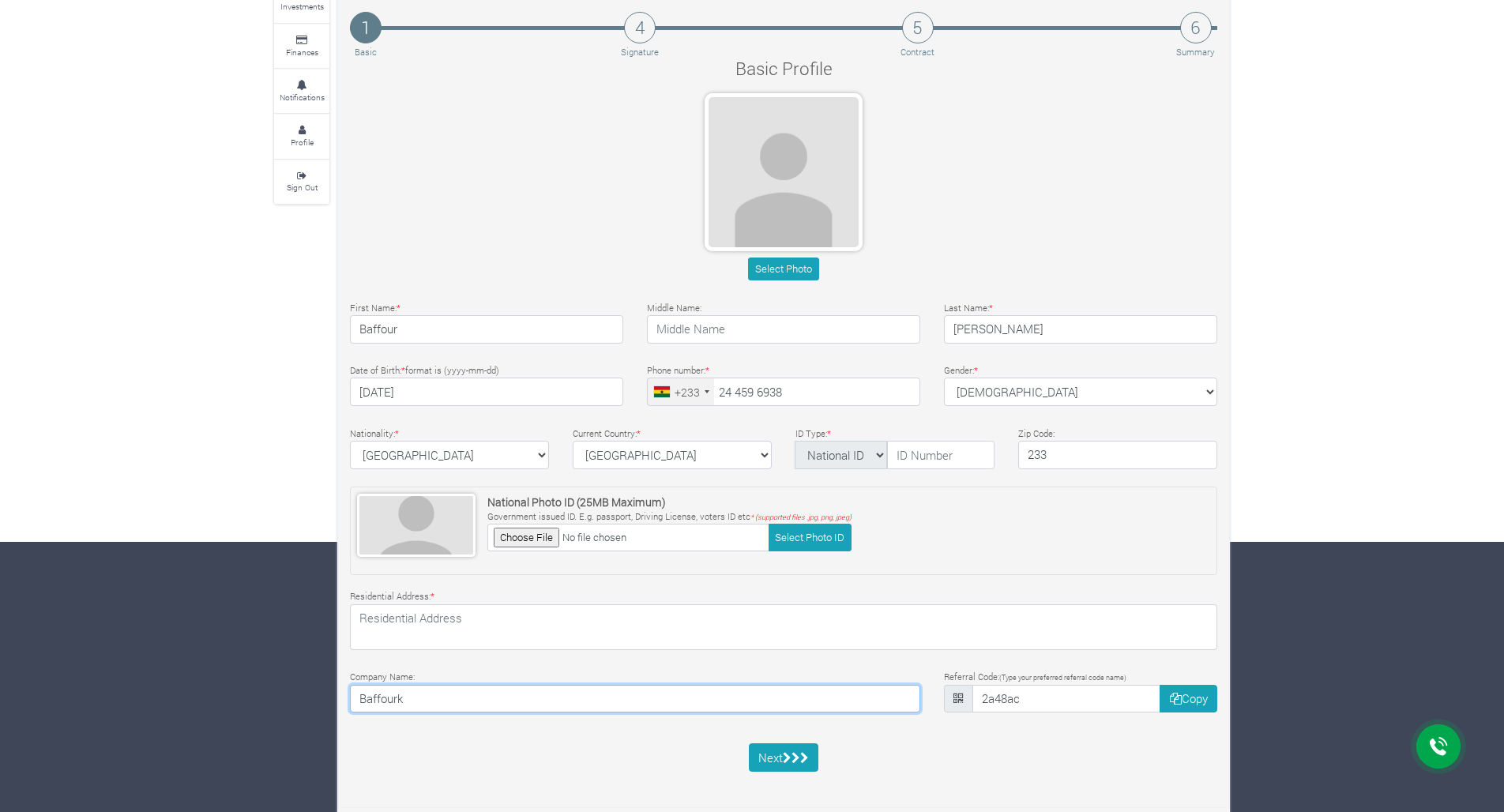
click at [909, 695] on input "Baffourk" at bounding box center [635, 699] width 570 height 28
click at [906, 695] on input "Baffourk" at bounding box center [635, 699] width 570 height 28
type input "Baffourk"
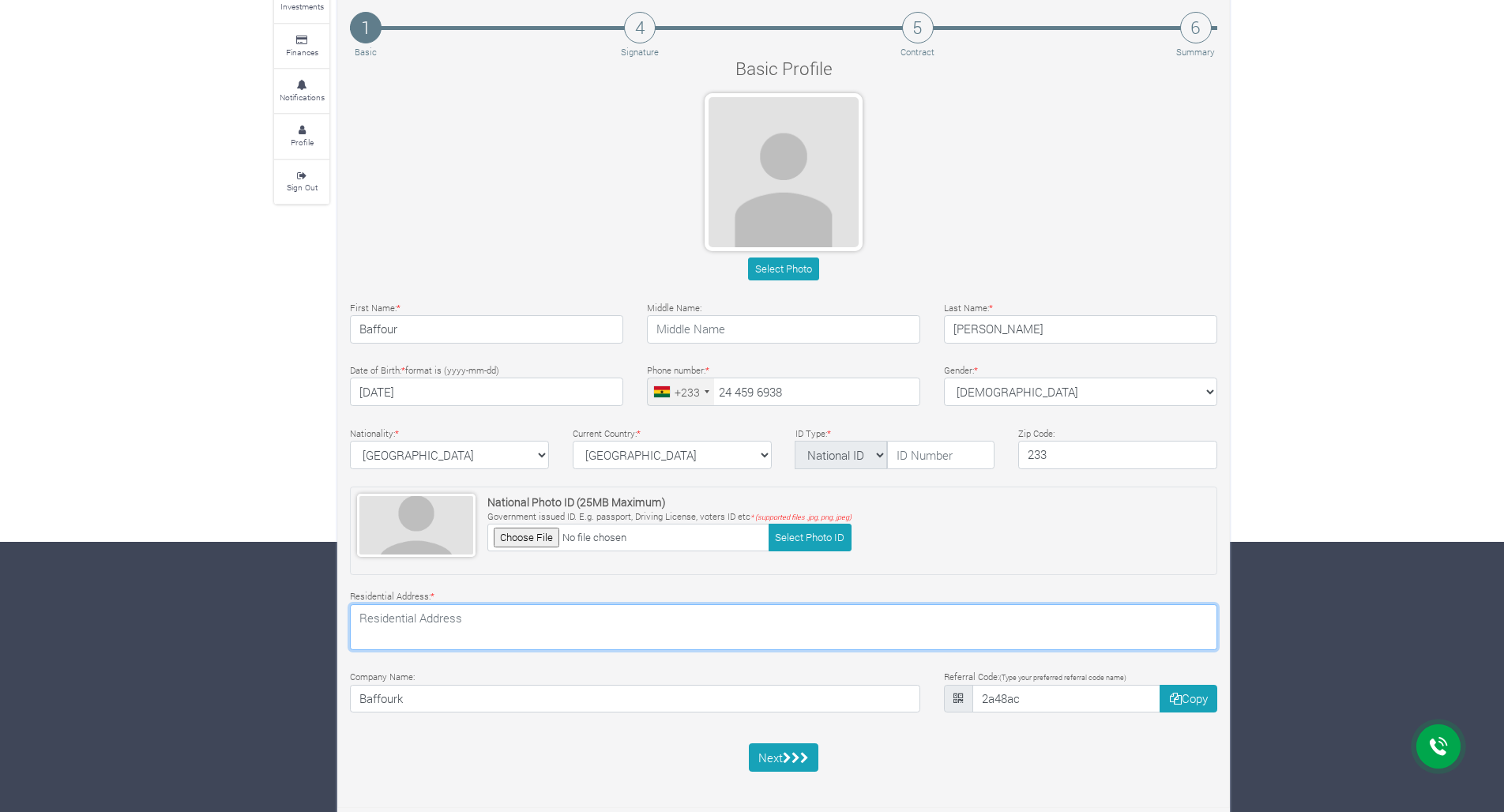
click at [416, 631] on textarea at bounding box center [783, 626] width 867 height 45
type textarea "[GEOGRAPHIC_DATA] Buokrom Estate A-Line Ksi"
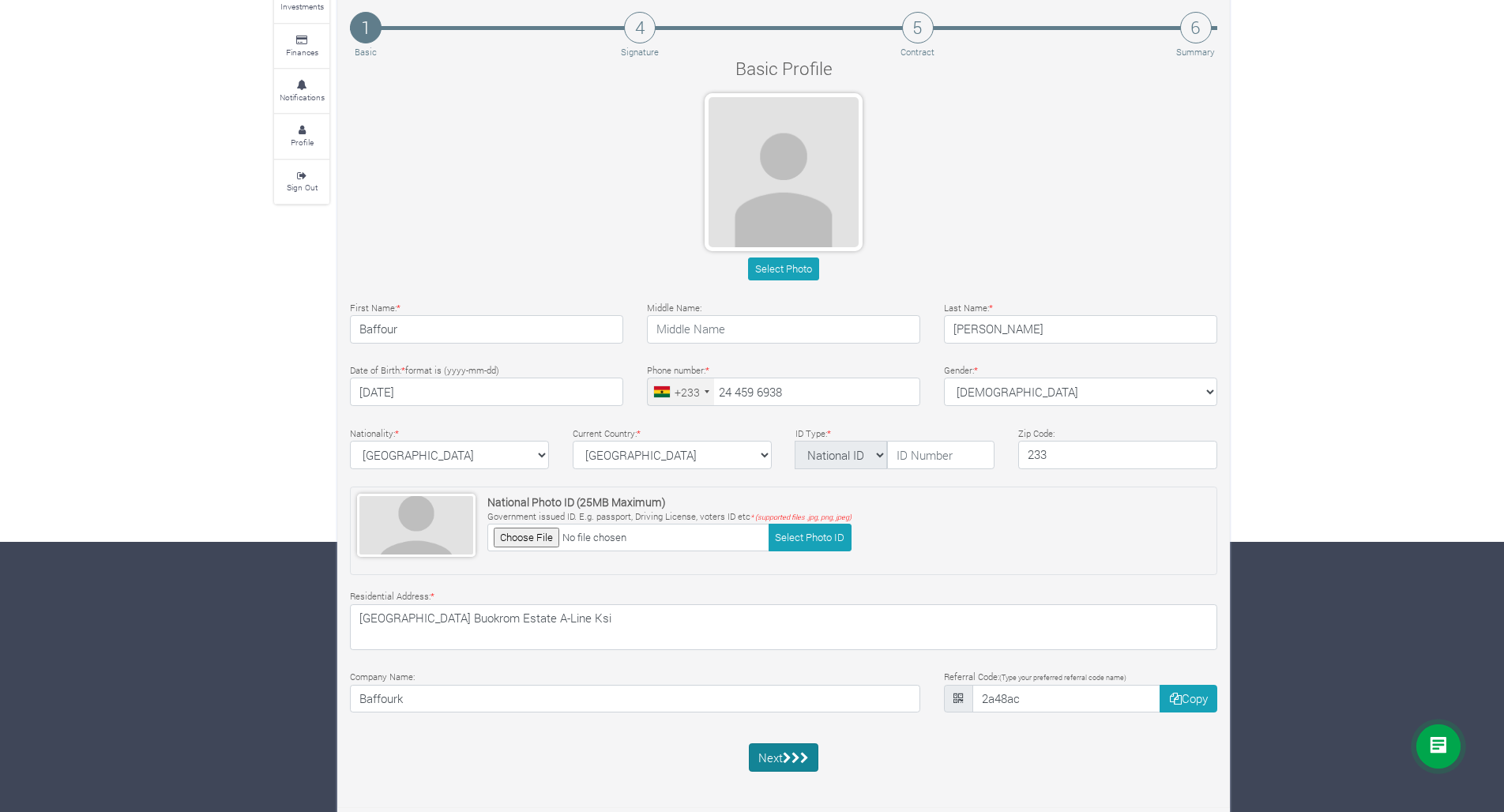
click at [795, 752] on icon "submit" at bounding box center [796, 757] width 9 height 12
select select "Ghana ID"
click at [902, 456] on input "text" at bounding box center [940, 454] width 107 height 28
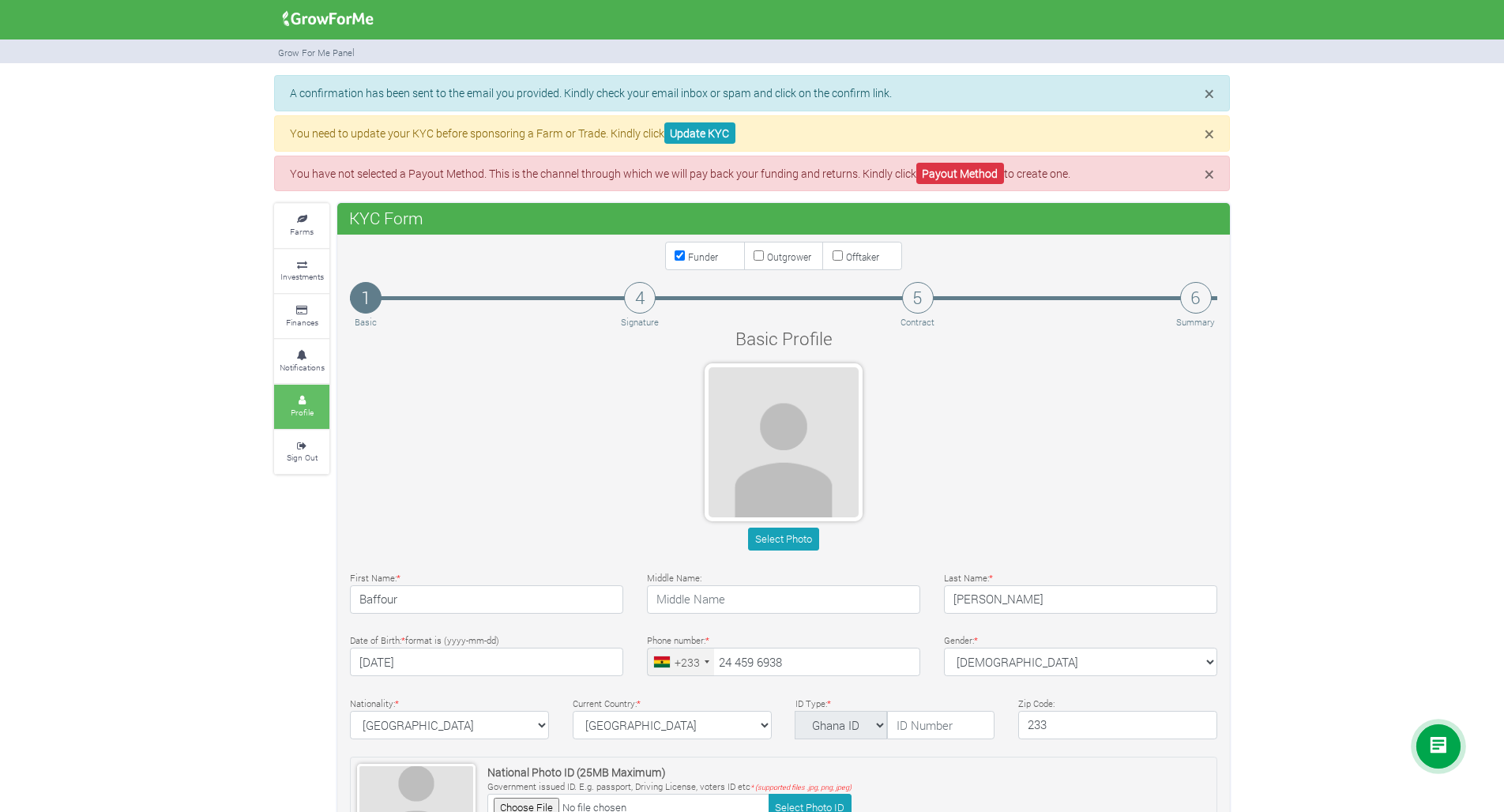
click at [299, 397] on icon at bounding box center [301, 401] width 47 height 8
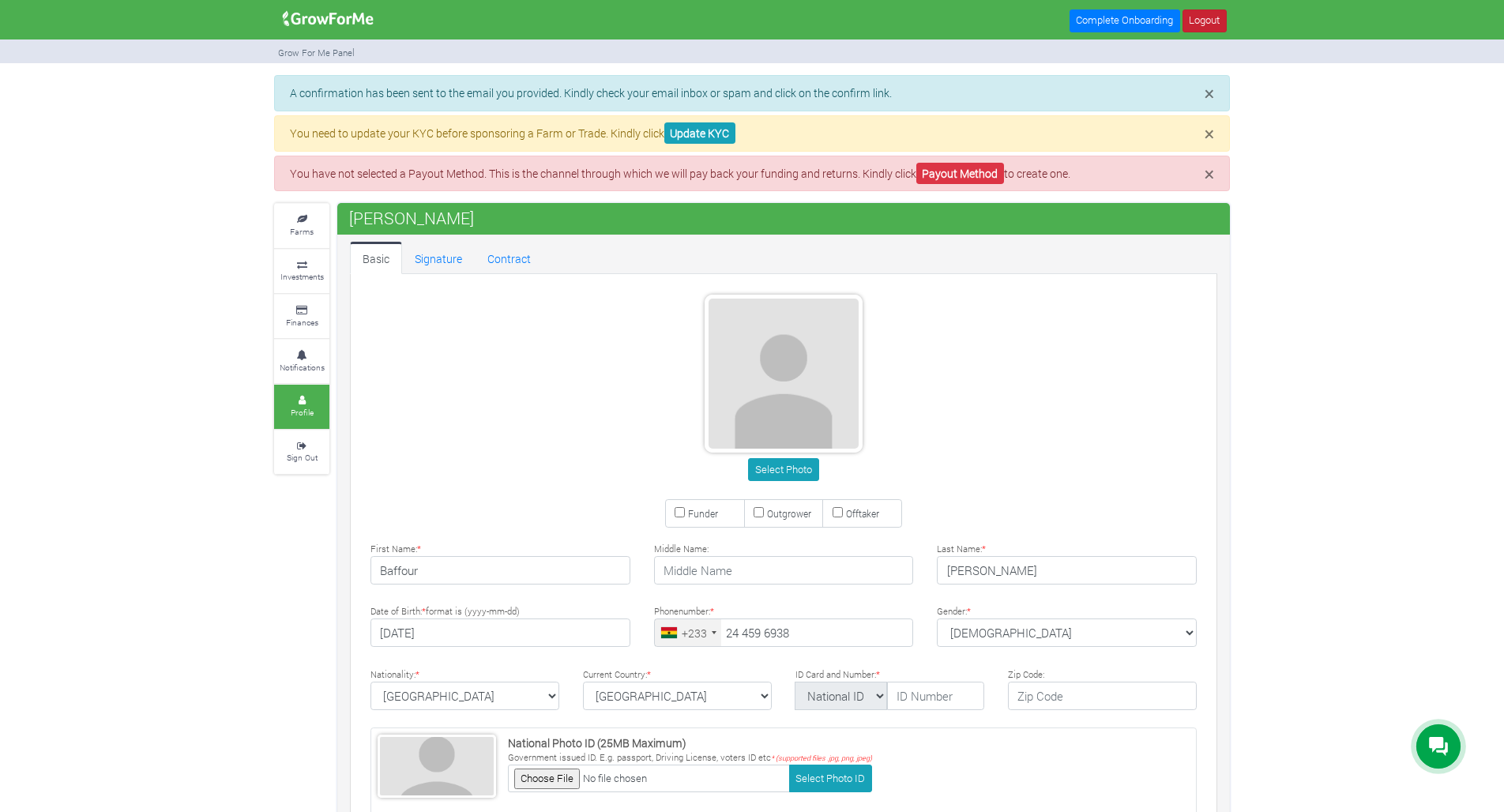
click at [1209, 24] on link "Logout" at bounding box center [1205, 21] width 45 height 23
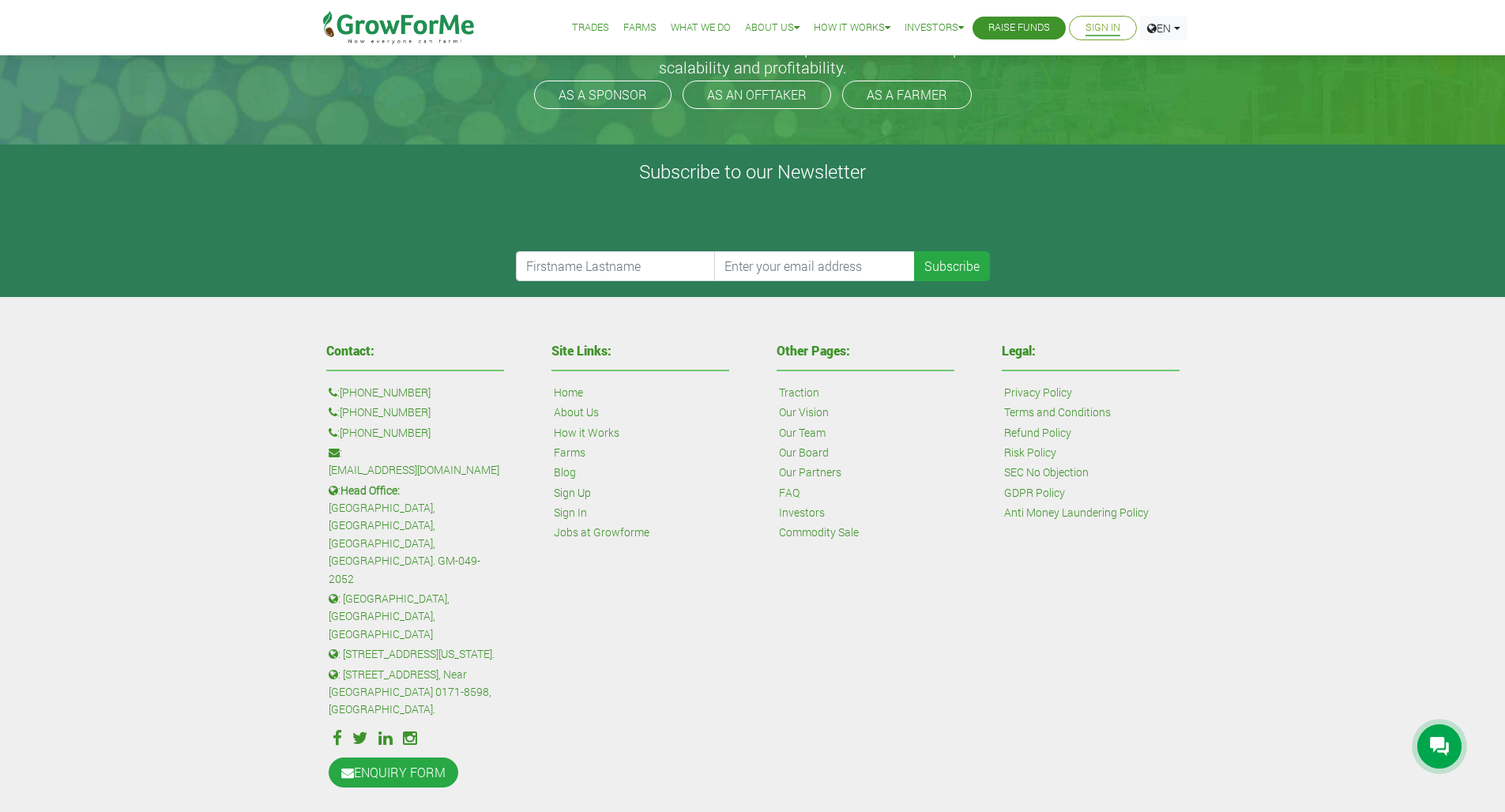
scroll to position [437, 0]
click at [604, 533] on link "Jobs at Growforme" at bounding box center [602, 532] width 96 height 17
